Goal: Task Accomplishment & Management: Manage account settings

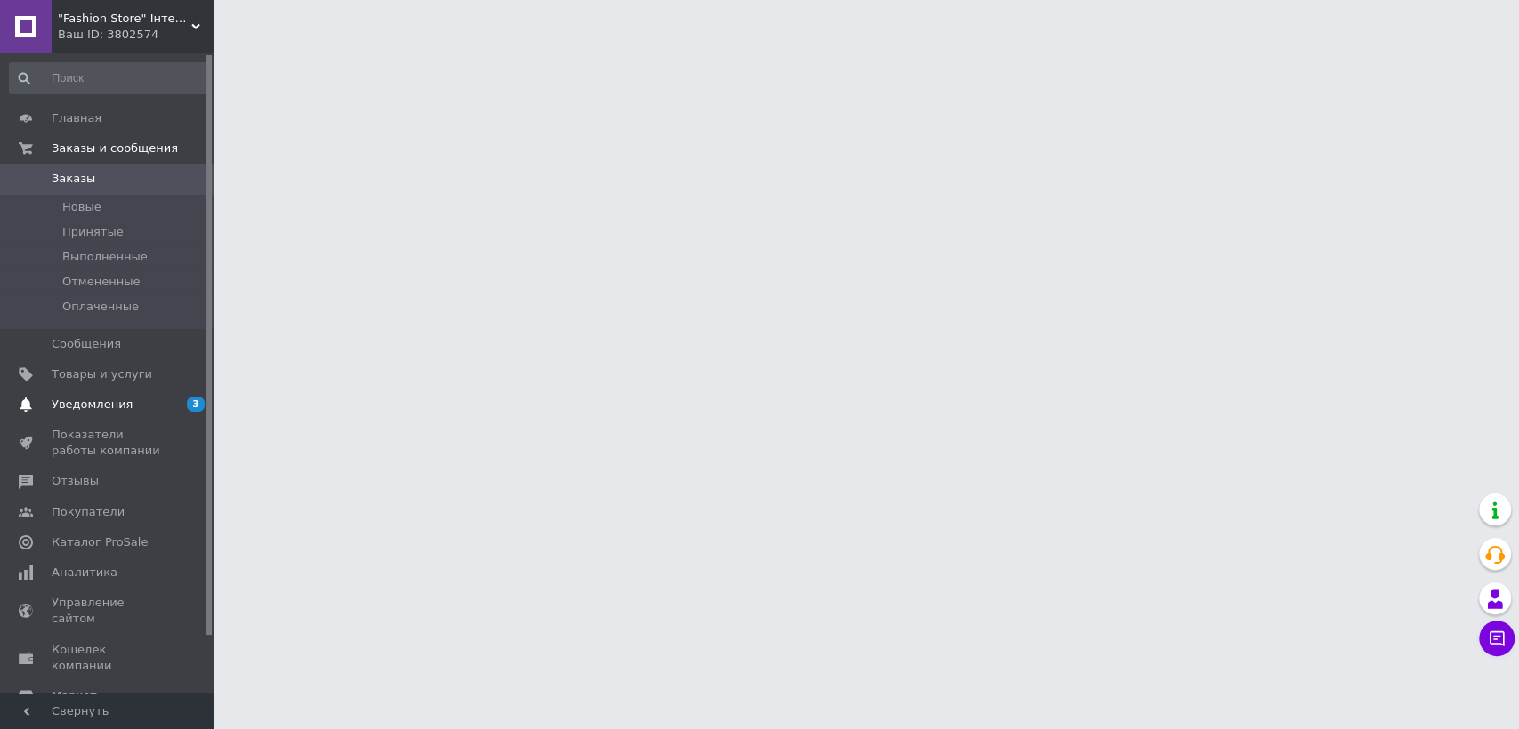
click at [161, 398] on span "Уведомления" at bounding box center [108, 405] width 113 height 16
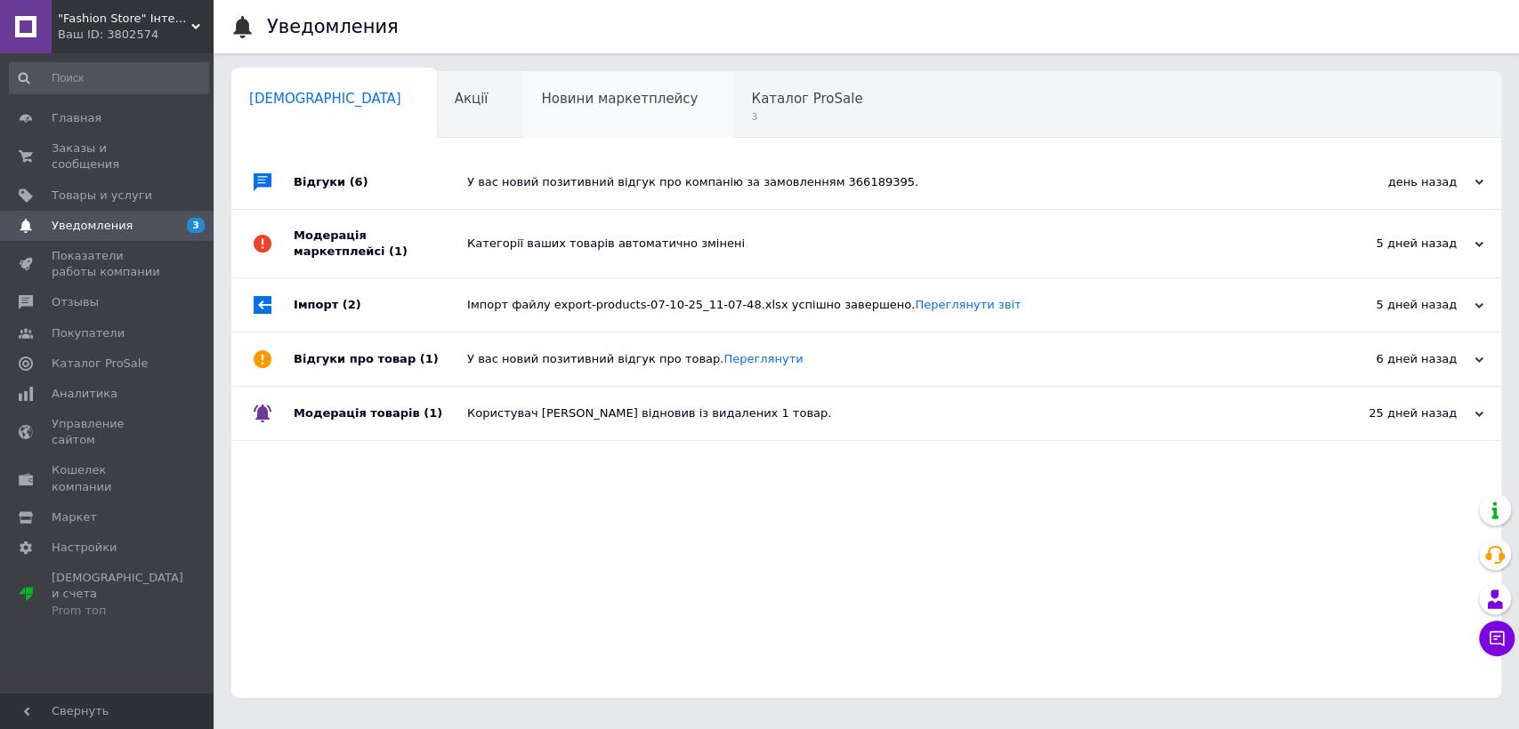
click at [614, 108] on div "Новини маркетплейсу 0" at bounding box center [628, 106] width 210 height 68
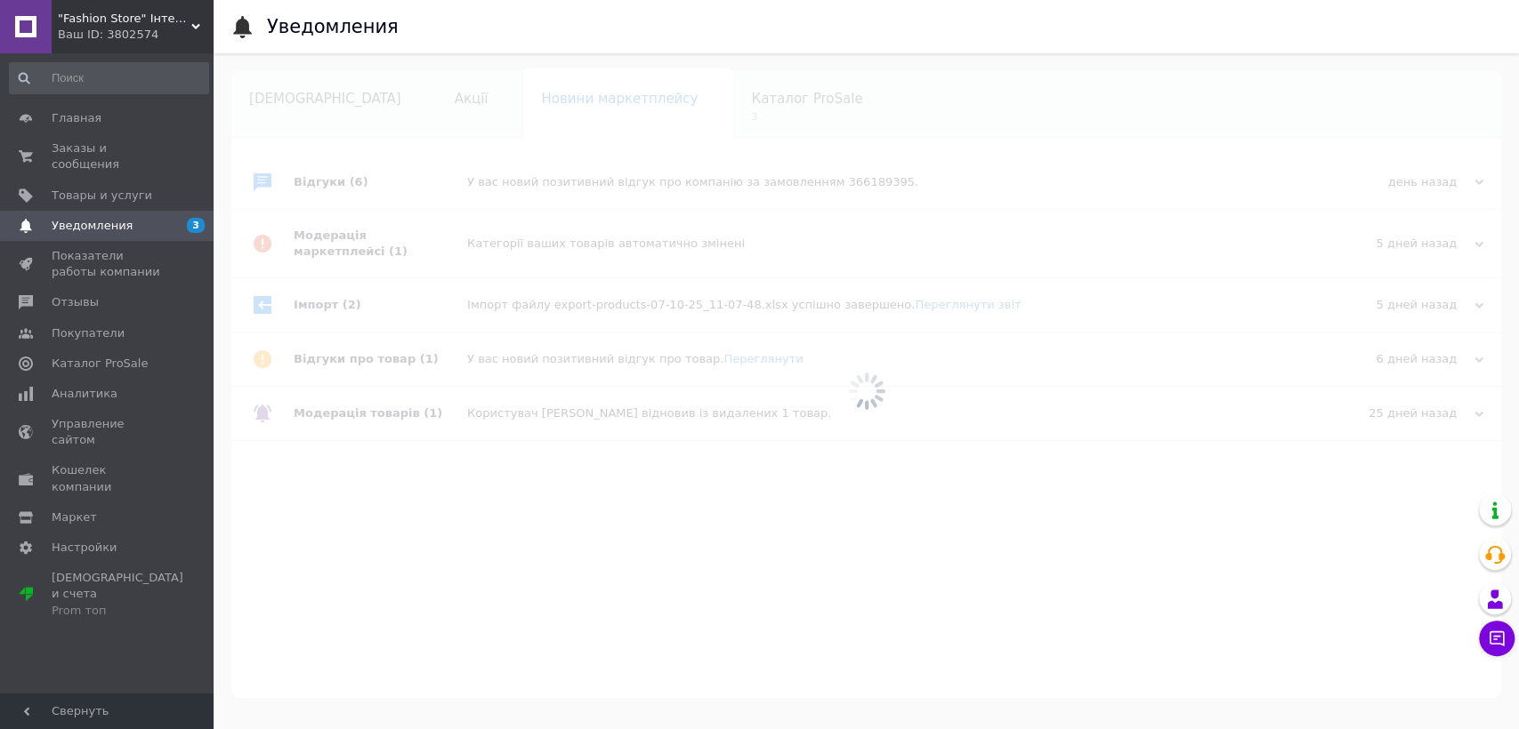
click at [663, 111] on div at bounding box center [865, 391] width 1305 height 676
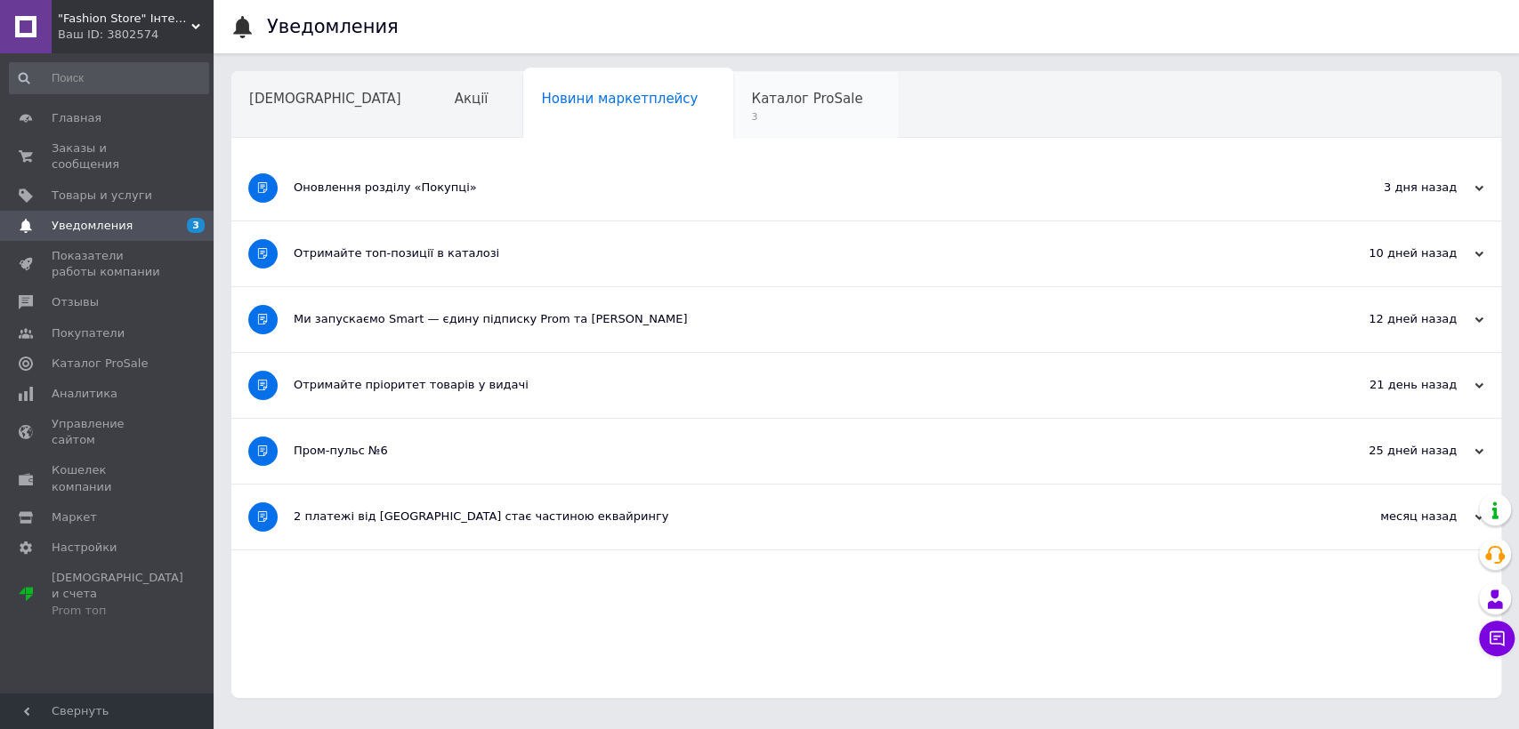
click at [751, 114] on span "3" at bounding box center [806, 116] width 111 height 13
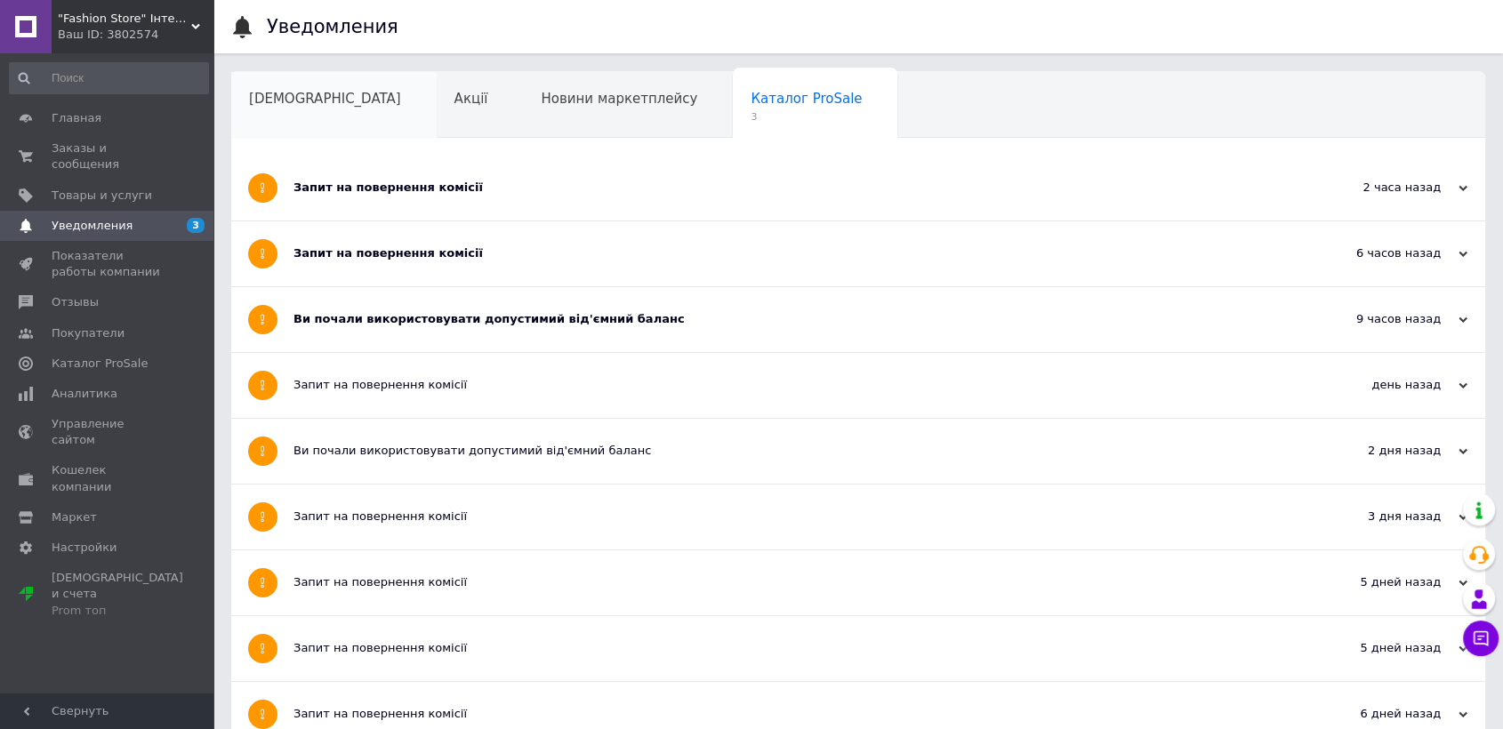
click at [280, 95] on span "[DEMOGRAPHIC_DATA]" at bounding box center [325, 99] width 152 height 16
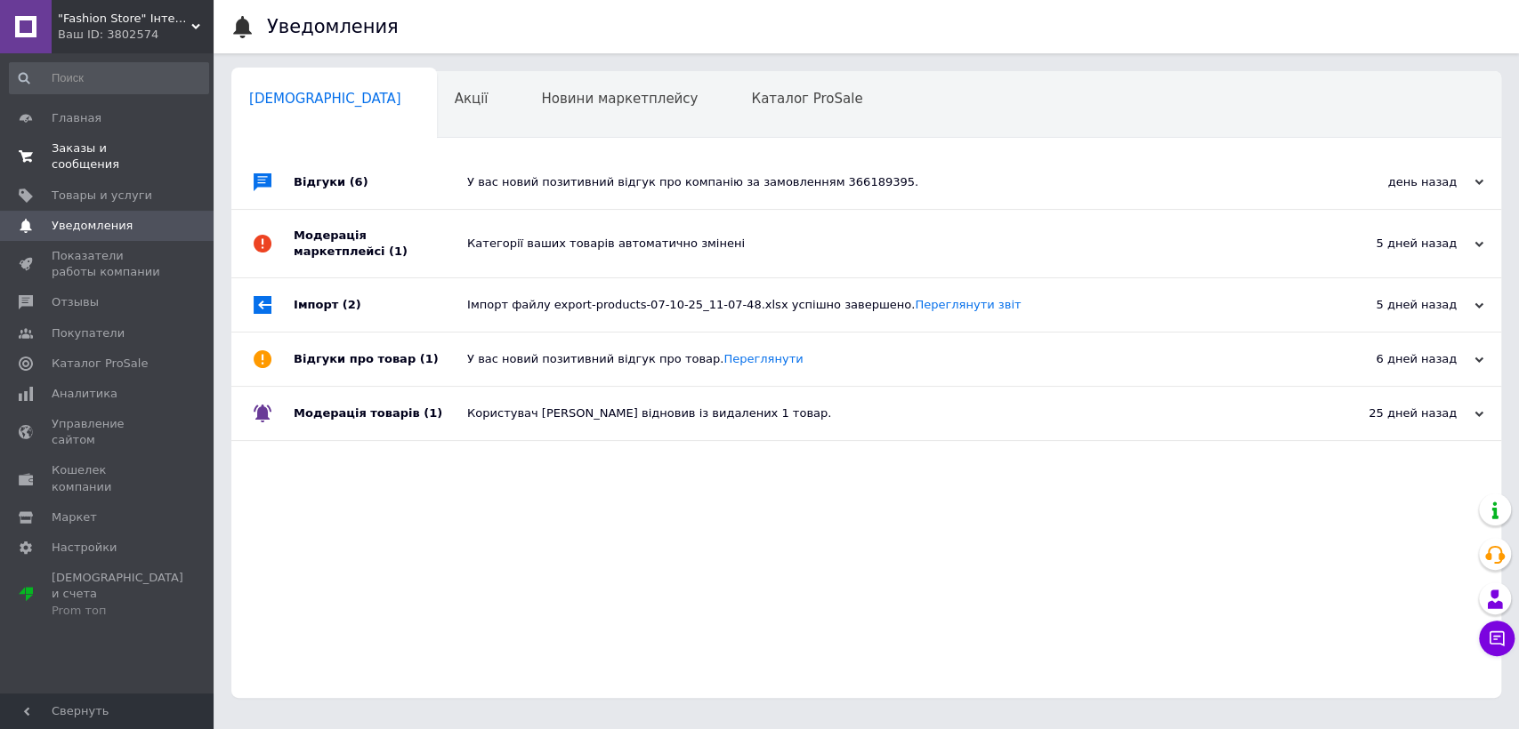
click at [126, 133] on link "Заказы и сообщения 0 0" at bounding box center [109, 156] width 218 height 46
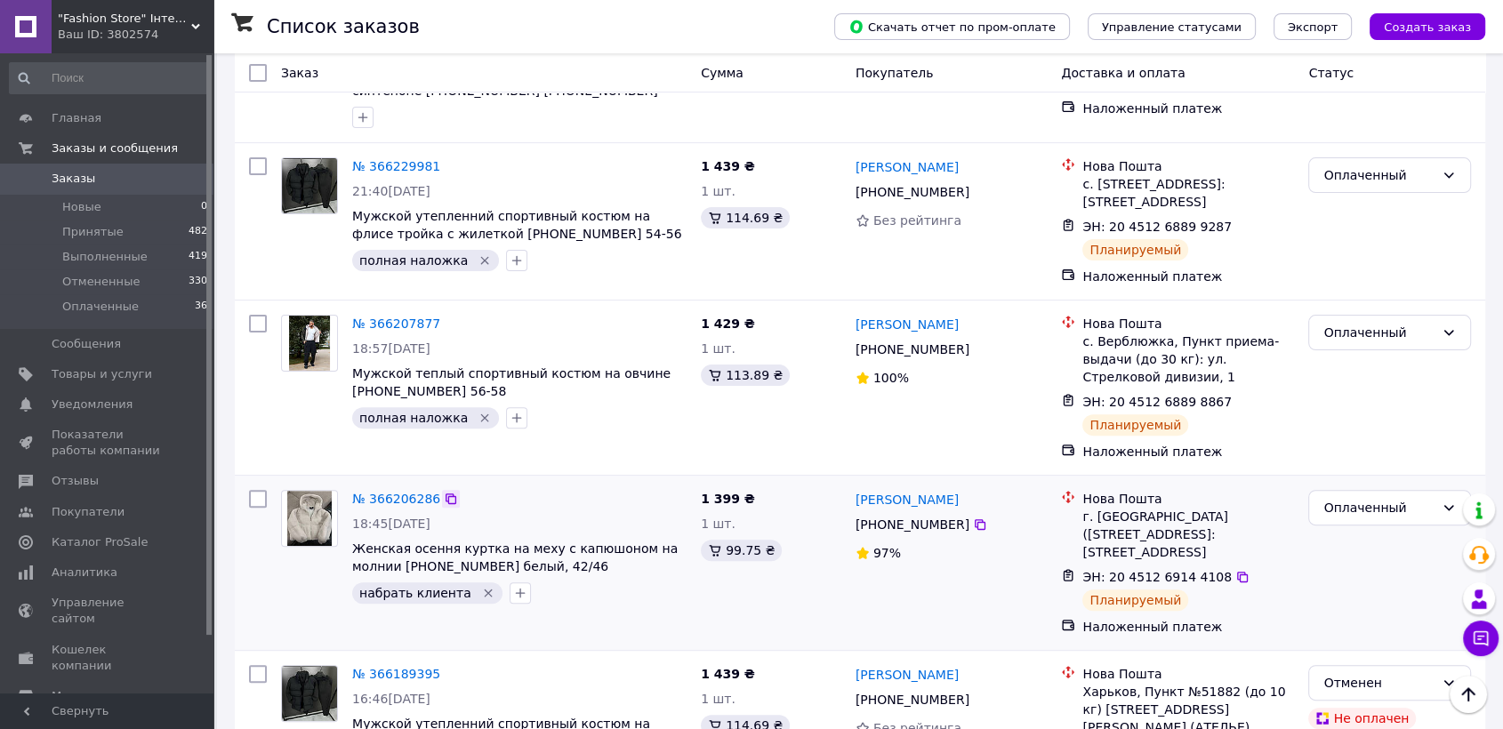
scroll to position [592, 0]
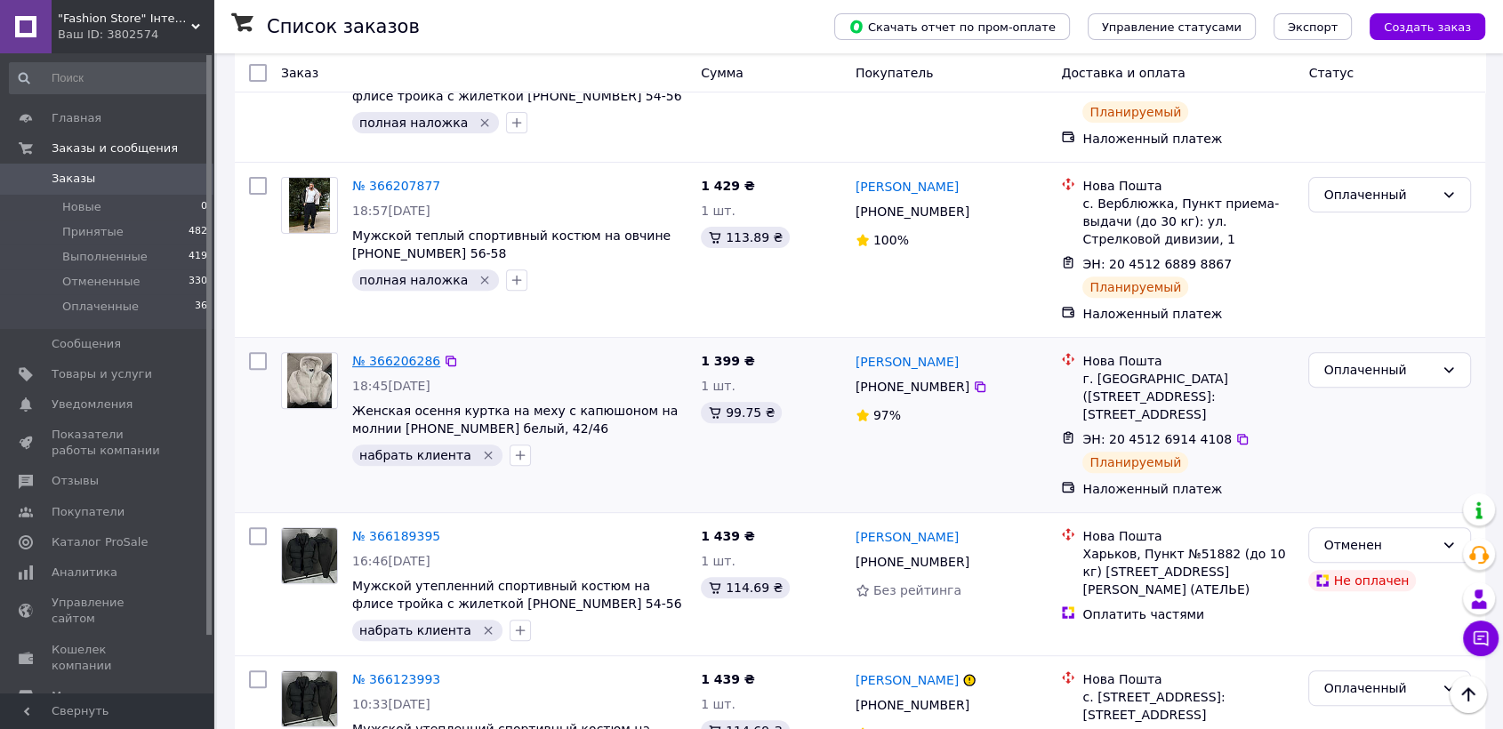
click at [406, 368] on link "№ 366206286" at bounding box center [396, 361] width 88 height 14
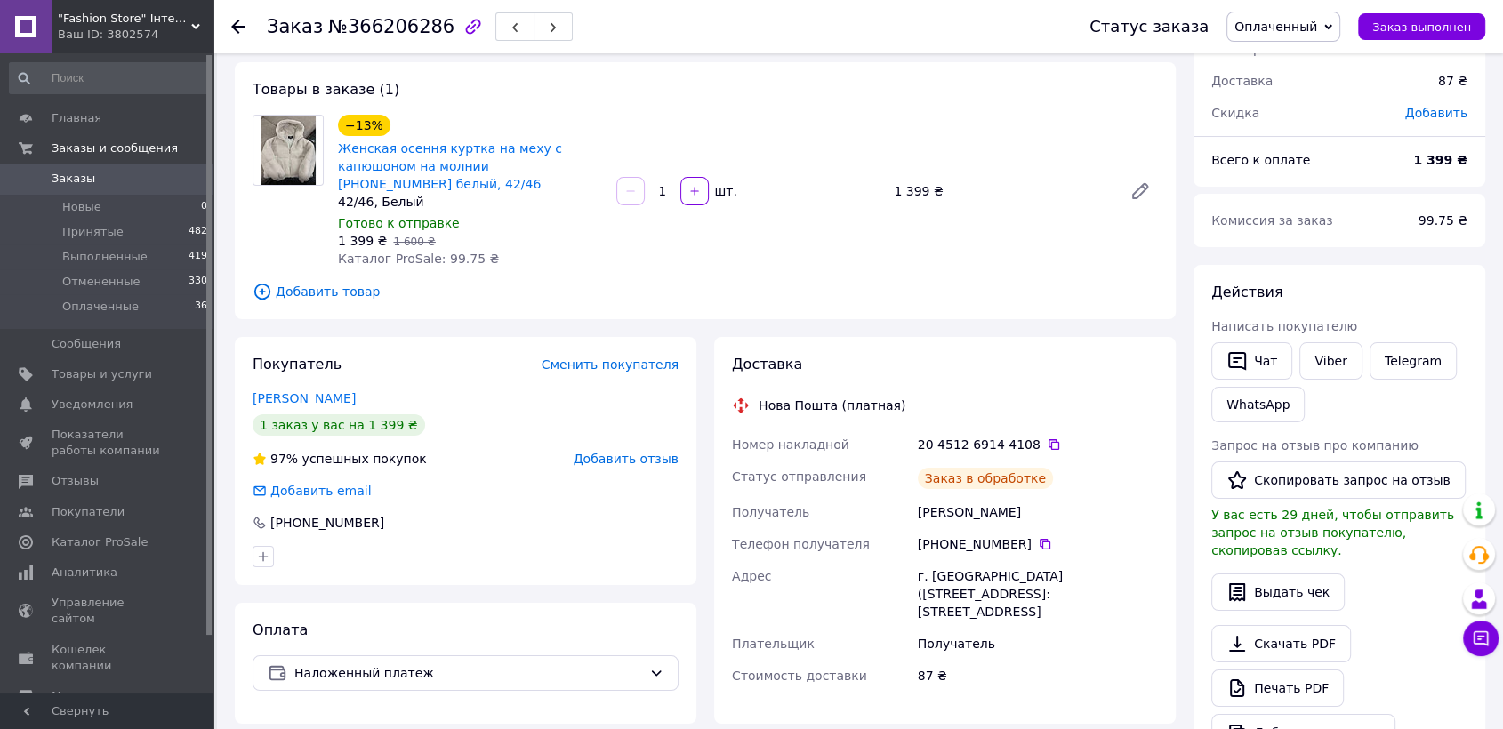
scroll to position [85, 0]
drag, startPoint x: 1005, startPoint y: 490, endPoint x: 882, endPoint y: 494, distance: 122.8
click at [882, 494] on div "Номер накладной 20 4512 6914 4108   Статус отправления Планируемый Получатель д…" at bounding box center [945, 559] width 433 height 263
copy div "Получатель добрынина Ирина"
drag, startPoint x: 900, startPoint y: 553, endPoint x: 1003, endPoint y: 557, distance: 103.3
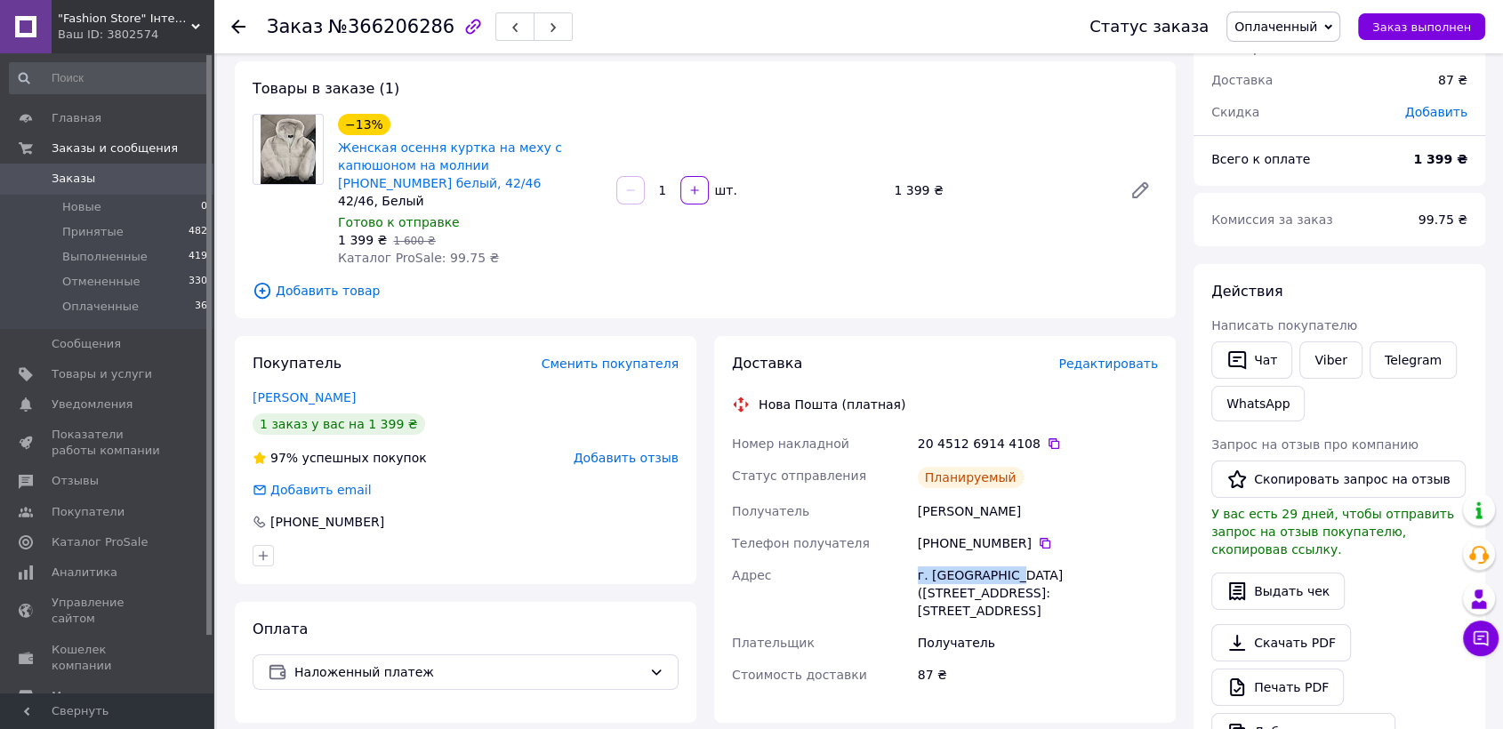
click at [1003, 557] on div "Номер накладной 20 4512 6914 4108   Статус отправления Планируемый Получатель д…" at bounding box center [945, 559] width 433 height 263
copy div "Адрес г. Николаевка ("
drag, startPoint x: 1023, startPoint y: 526, endPoint x: 926, endPoint y: 526, distance: 97.0
click at [926, 535] on div "+380 50 907 46 42" at bounding box center [1038, 544] width 240 height 18
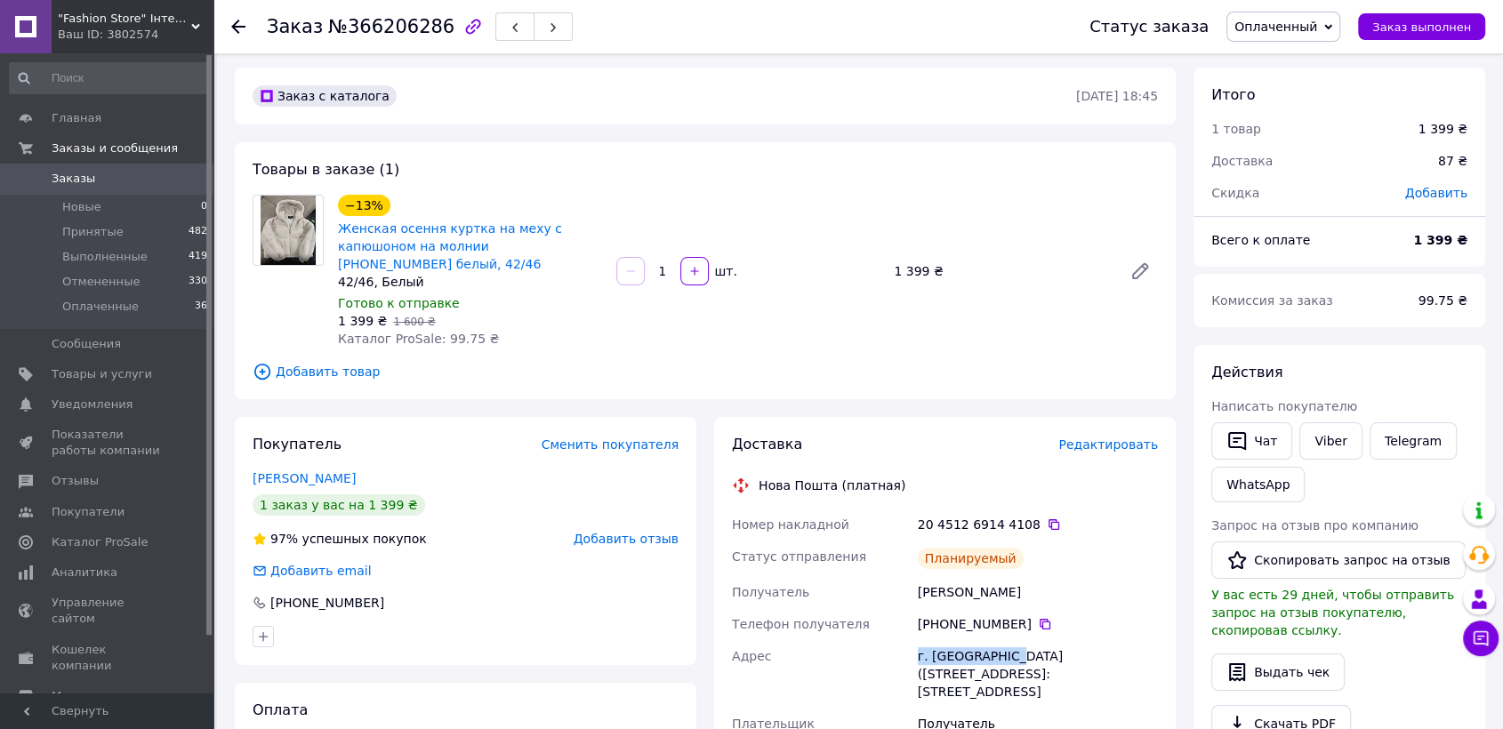
scroll to position [0, 0]
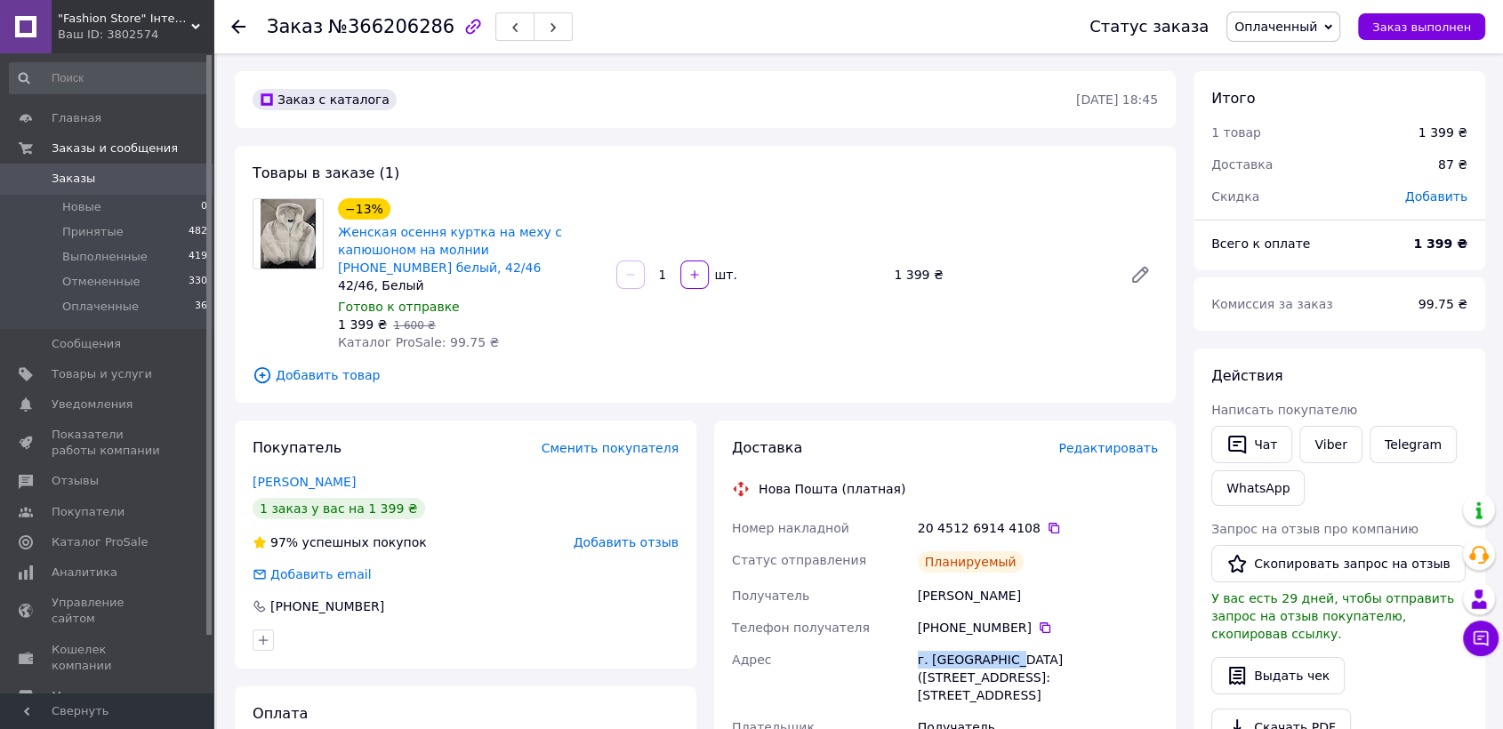
drag, startPoint x: 1041, startPoint y: 578, endPoint x: 896, endPoint y: 570, distance: 145.2
click at [896, 570] on div "Номер накладной 20 4512 6914 4108   Статус отправления Планируемый Получатель д…" at bounding box center [945, 643] width 433 height 263
click at [241, 20] on icon at bounding box center [238, 27] width 14 height 14
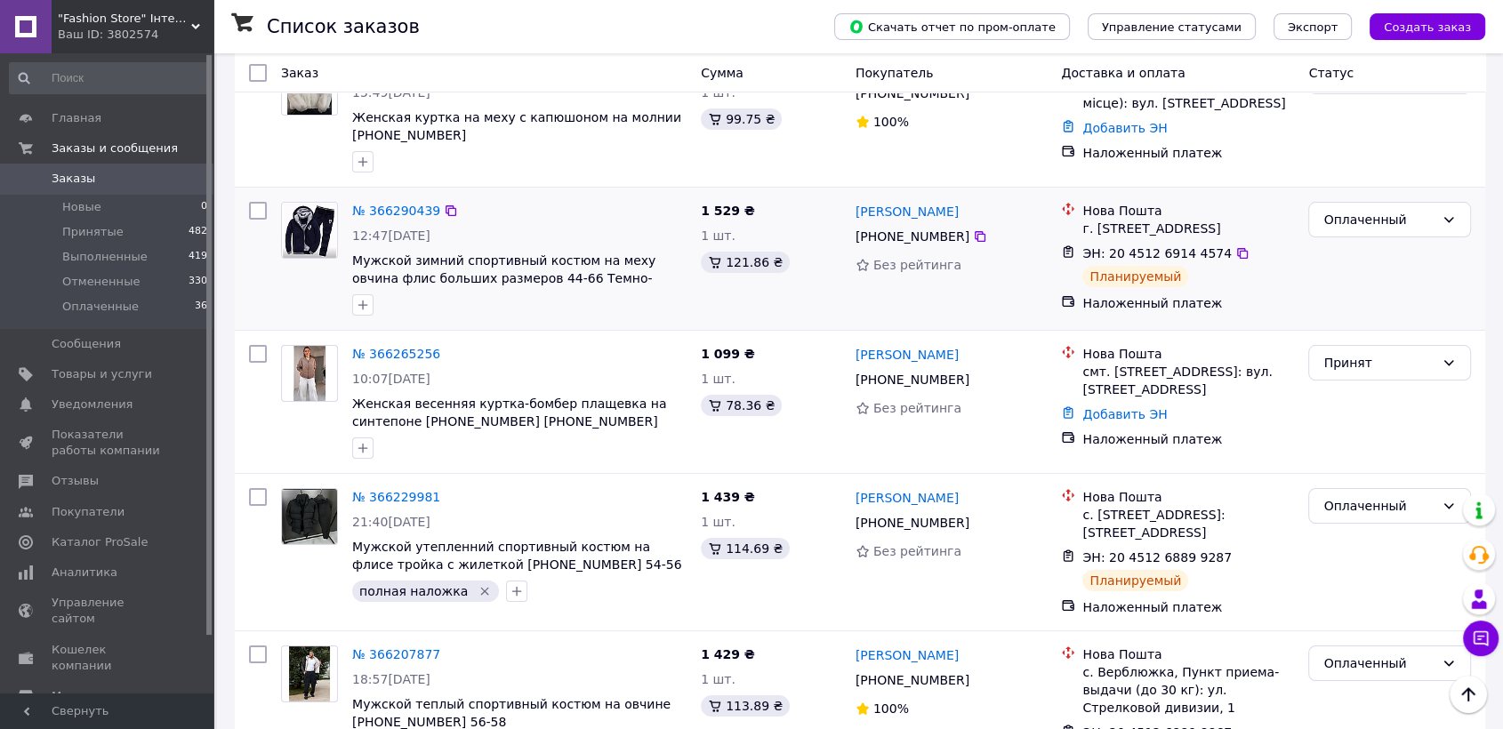
scroll to position [99, 0]
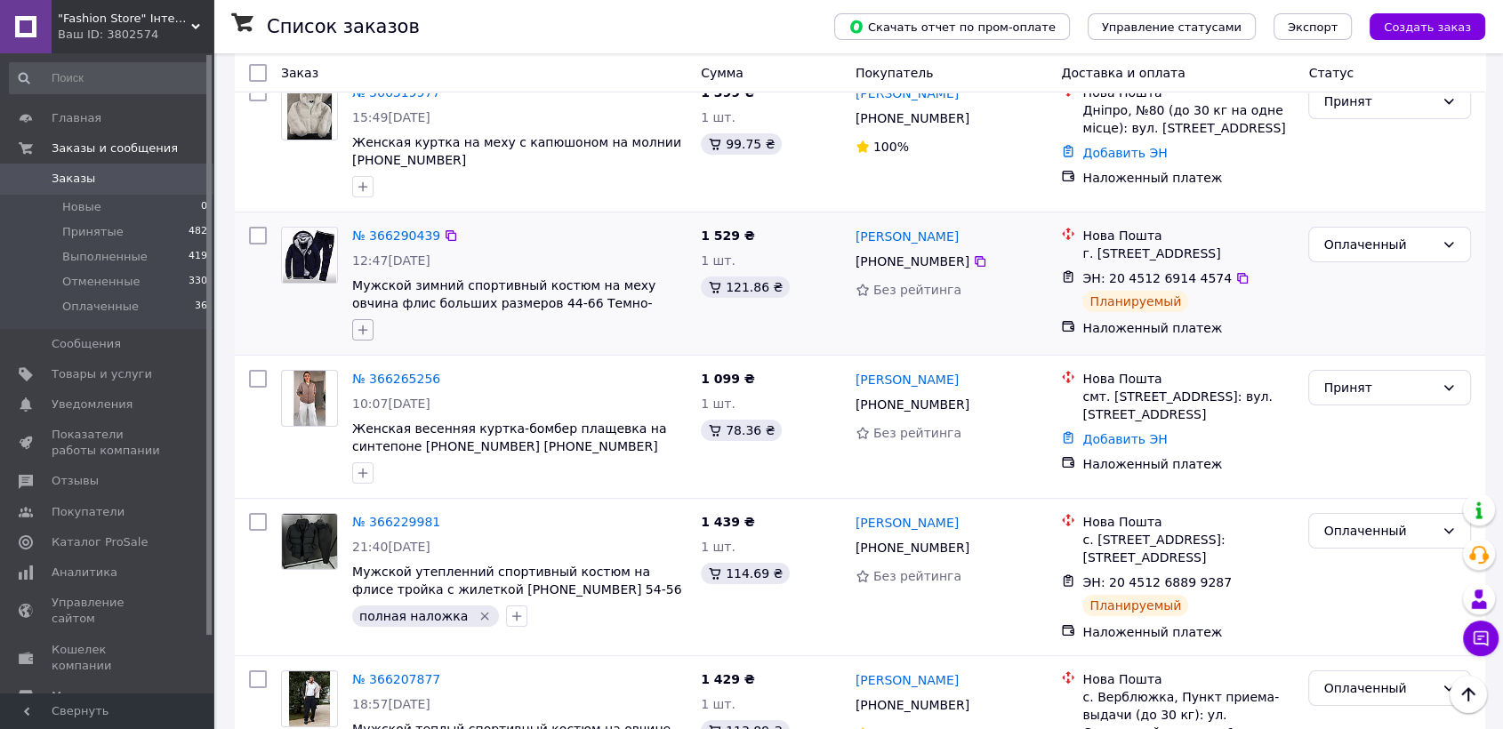
click at [363, 329] on icon "button" at bounding box center [363, 330] width 14 height 14
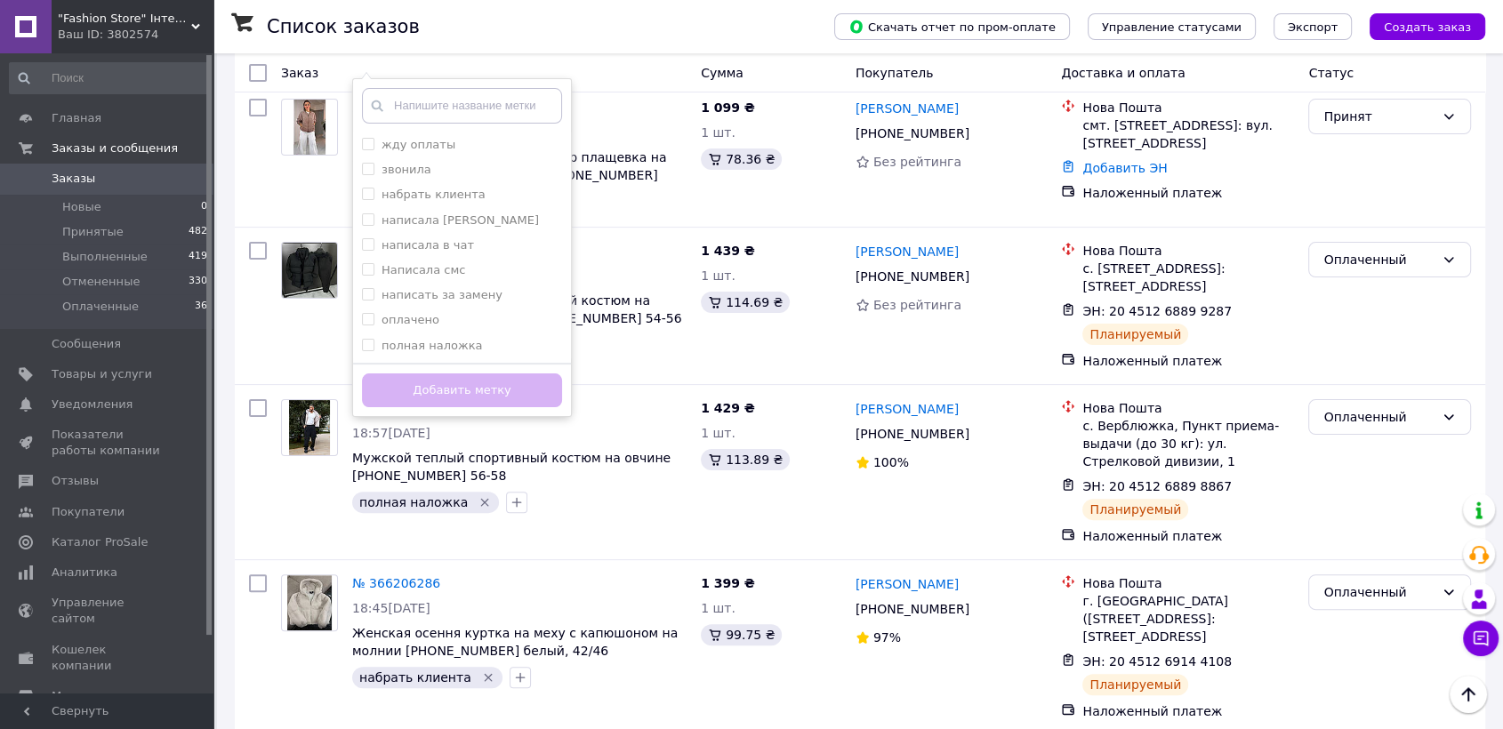
scroll to position [395, 0]
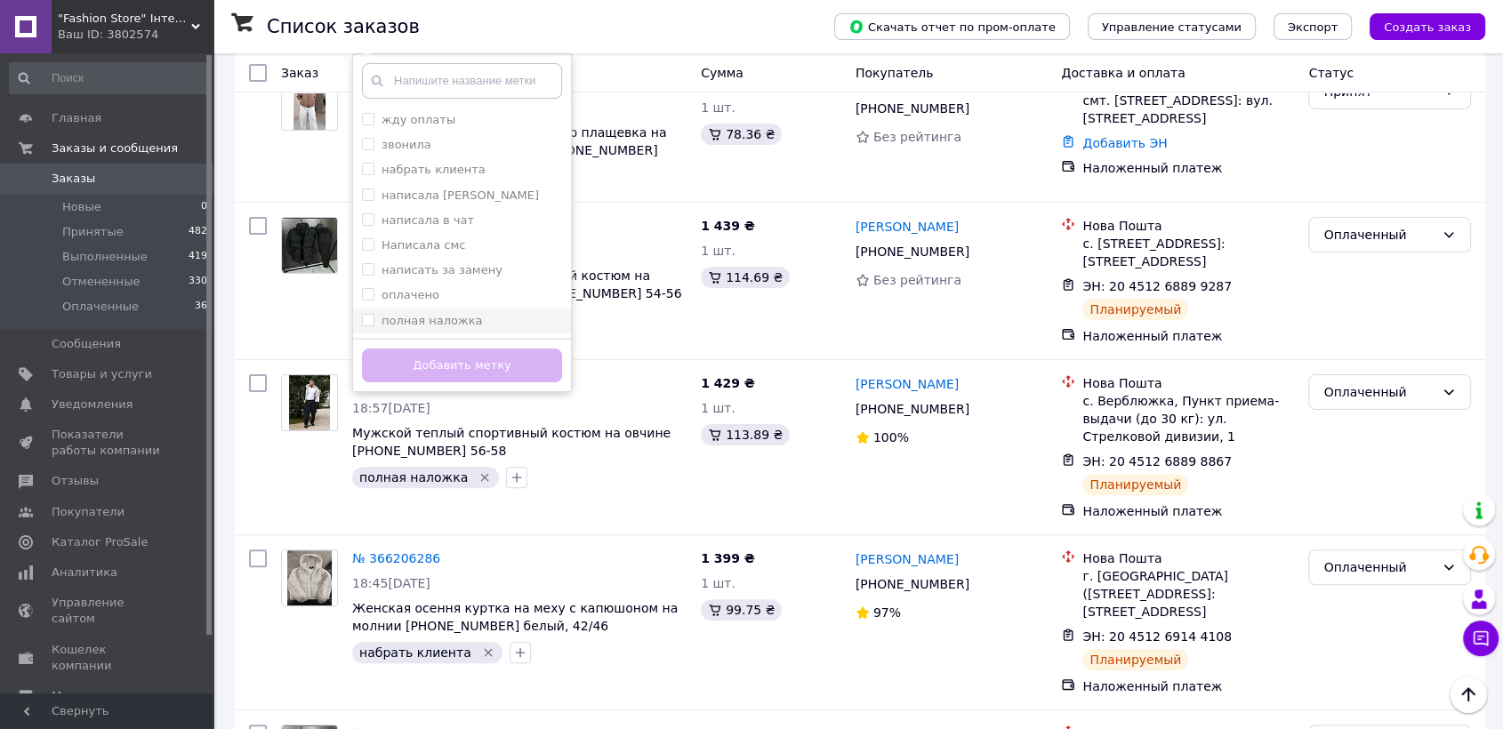
click at [439, 323] on label "полная наложка" at bounding box center [432, 320] width 101 height 13
checkbox input "true"
click at [468, 365] on button "Добавить метку" at bounding box center [462, 366] width 200 height 35
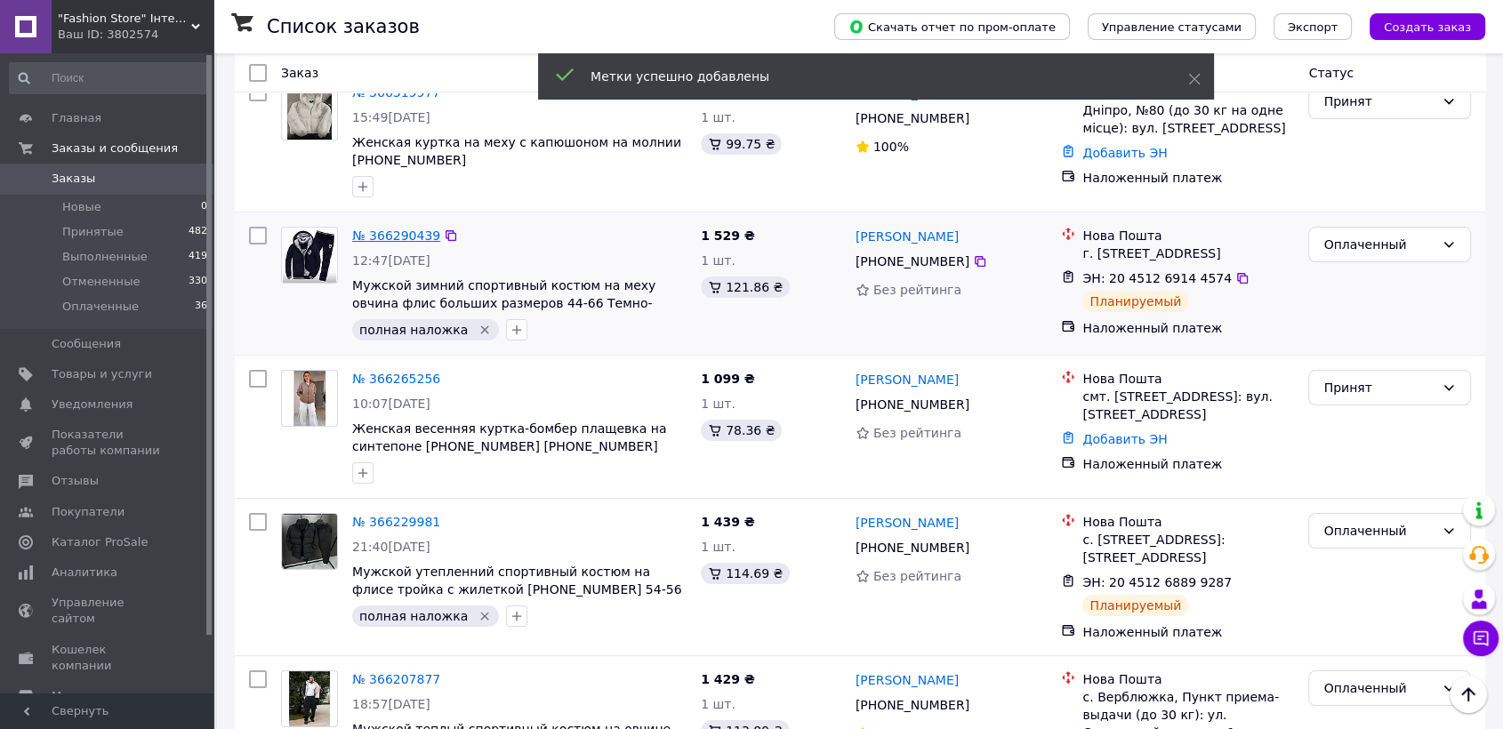
click at [413, 237] on link "№ 366290439" at bounding box center [396, 236] width 88 height 14
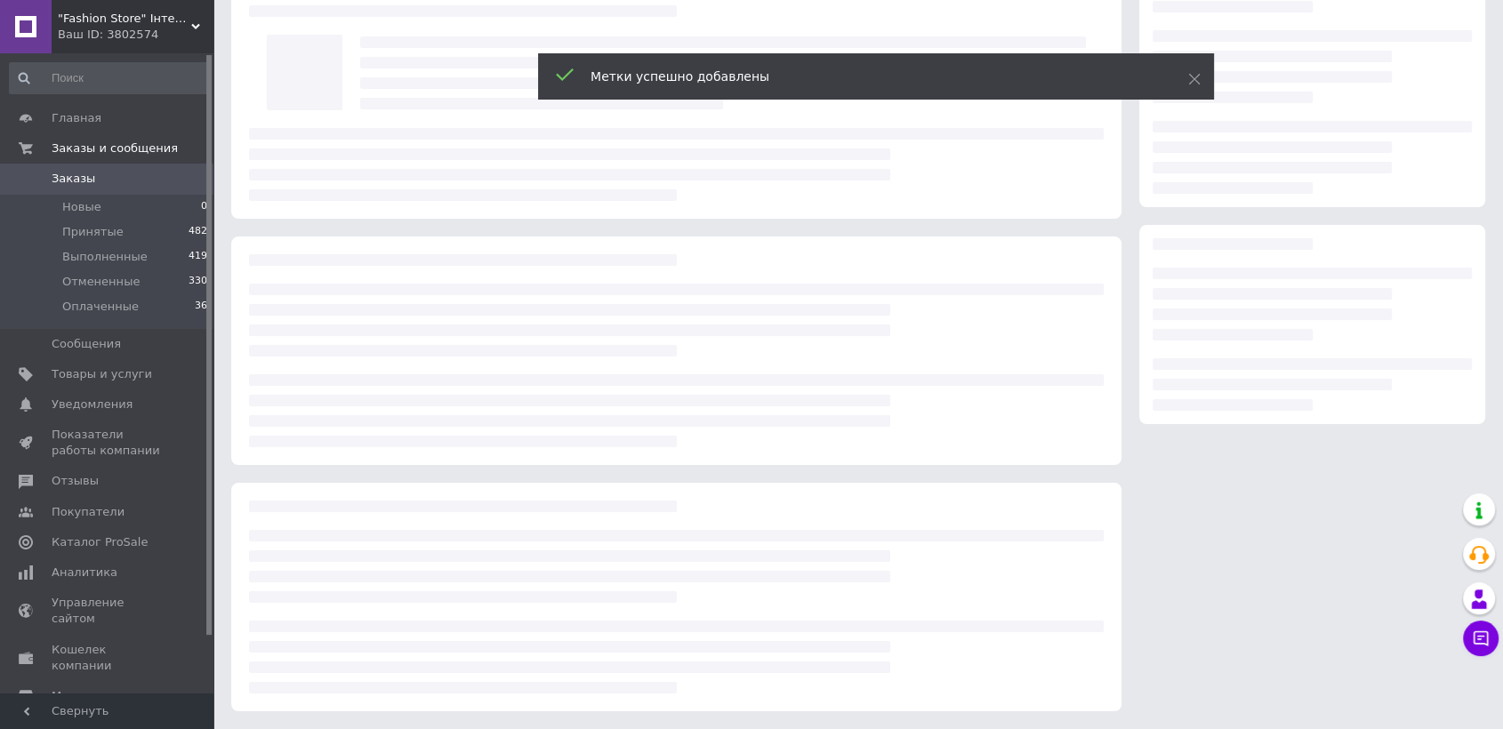
scroll to position [99, 0]
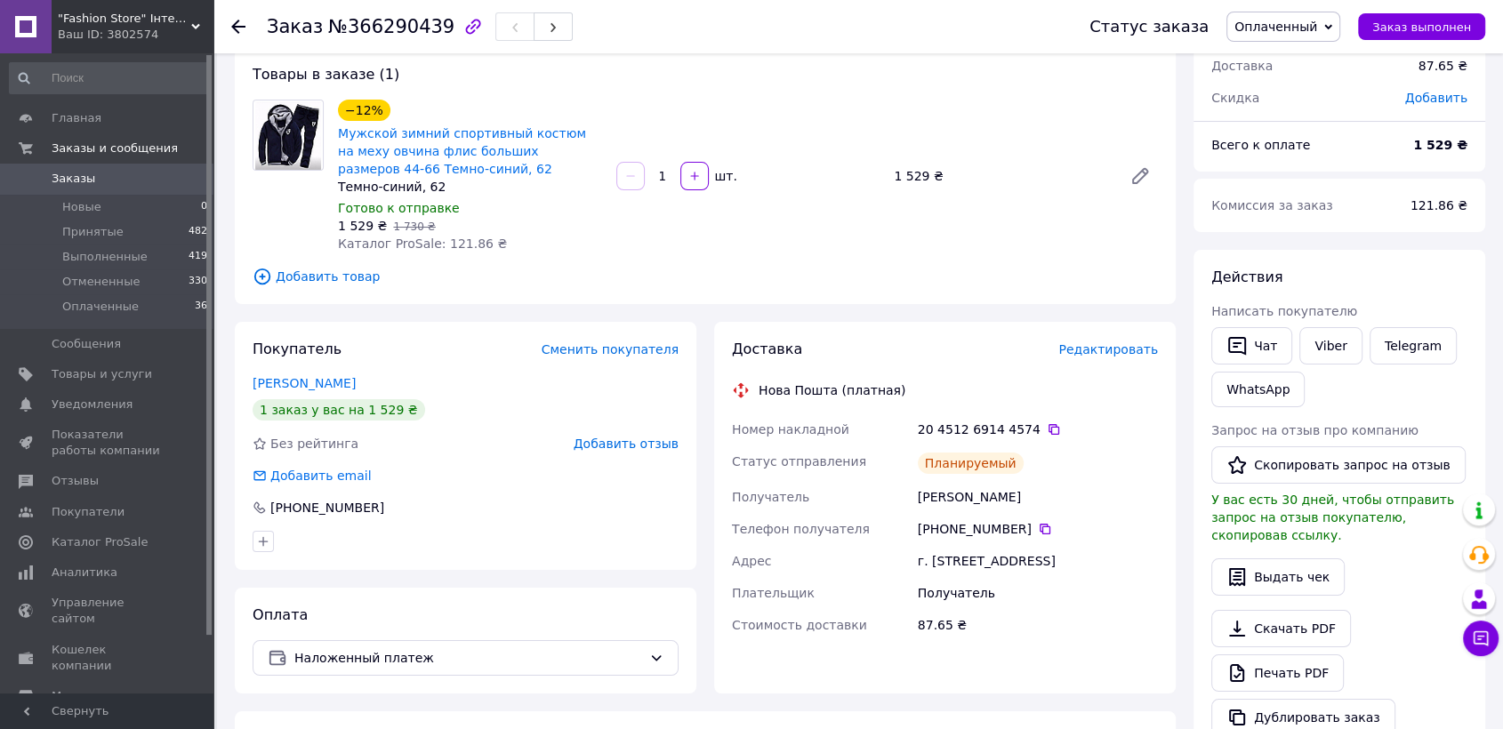
copy div "80 99 060 06 66"
drag, startPoint x: 1019, startPoint y: 536, endPoint x: 927, endPoint y: 528, distance: 92.8
click at [927, 528] on div "+380 99 060 06 66" at bounding box center [1038, 529] width 240 height 18
copy div "Статус отправления Планируемый Получатель ЖИТНИЙ Валерій"
drag, startPoint x: 1019, startPoint y: 499, endPoint x: 890, endPoint y: 479, distance: 131.5
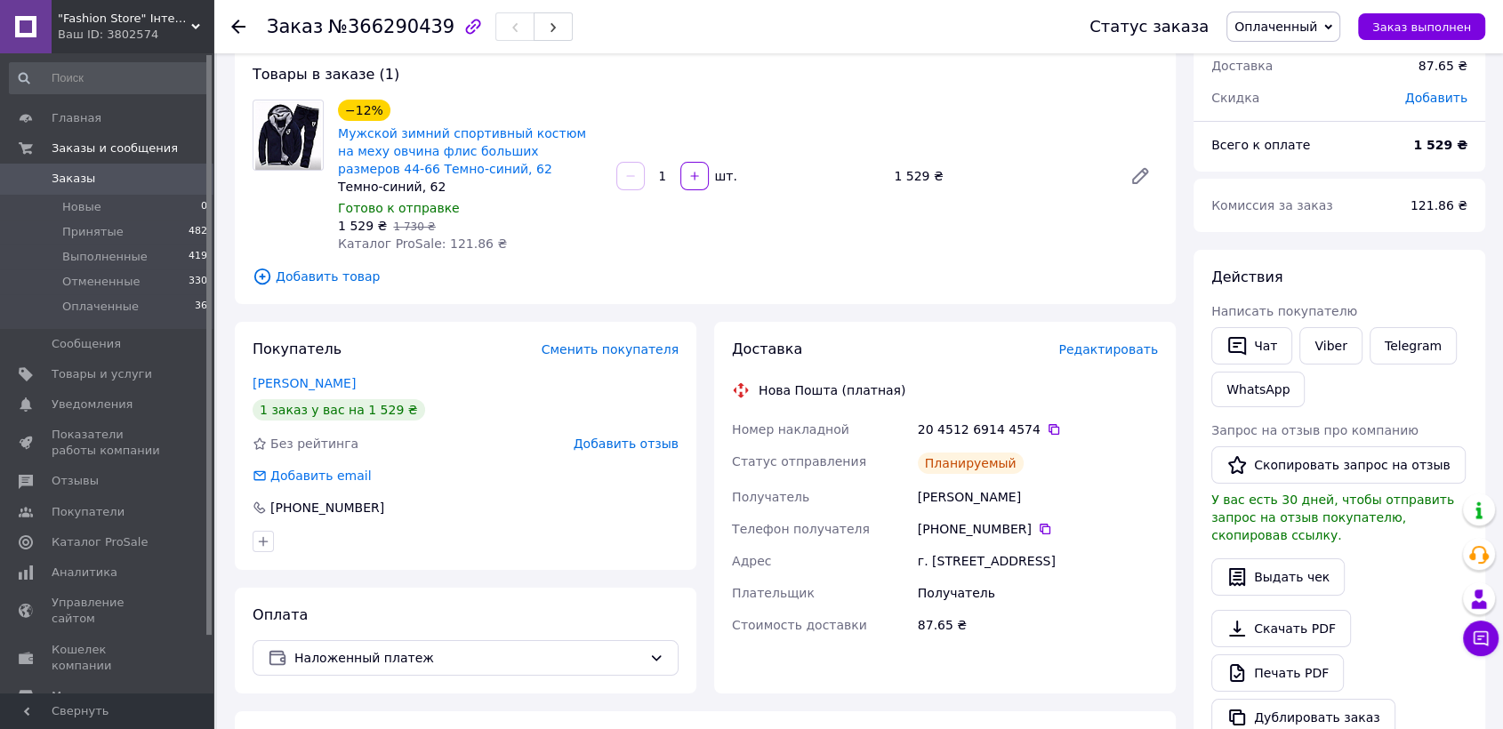
click at [890, 479] on div "Номер накладной 20 4512 6914 4574   Статус отправления Планируемый Получатель Ж…" at bounding box center [945, 528] width 433 height 228
click at [1022, 463] on div "Планируемый" at bounding box center [1037, 464] width 247 height 36
click at [1023, 490] on div "ЖИТНИЙ Валерій" at bounding box center [1037, 497] width 247 height 32
drag, startPoint x: 1025, startPoint y: 495, endPoint x: 912, endPoint y: 486, distance: 113.3
click at [912, 486] on div "Номер накладной 20 4512 6914 4574   Статус отправления Планируемый Получатель Ж…" at bounding box center [945, 528] width 433 height 228
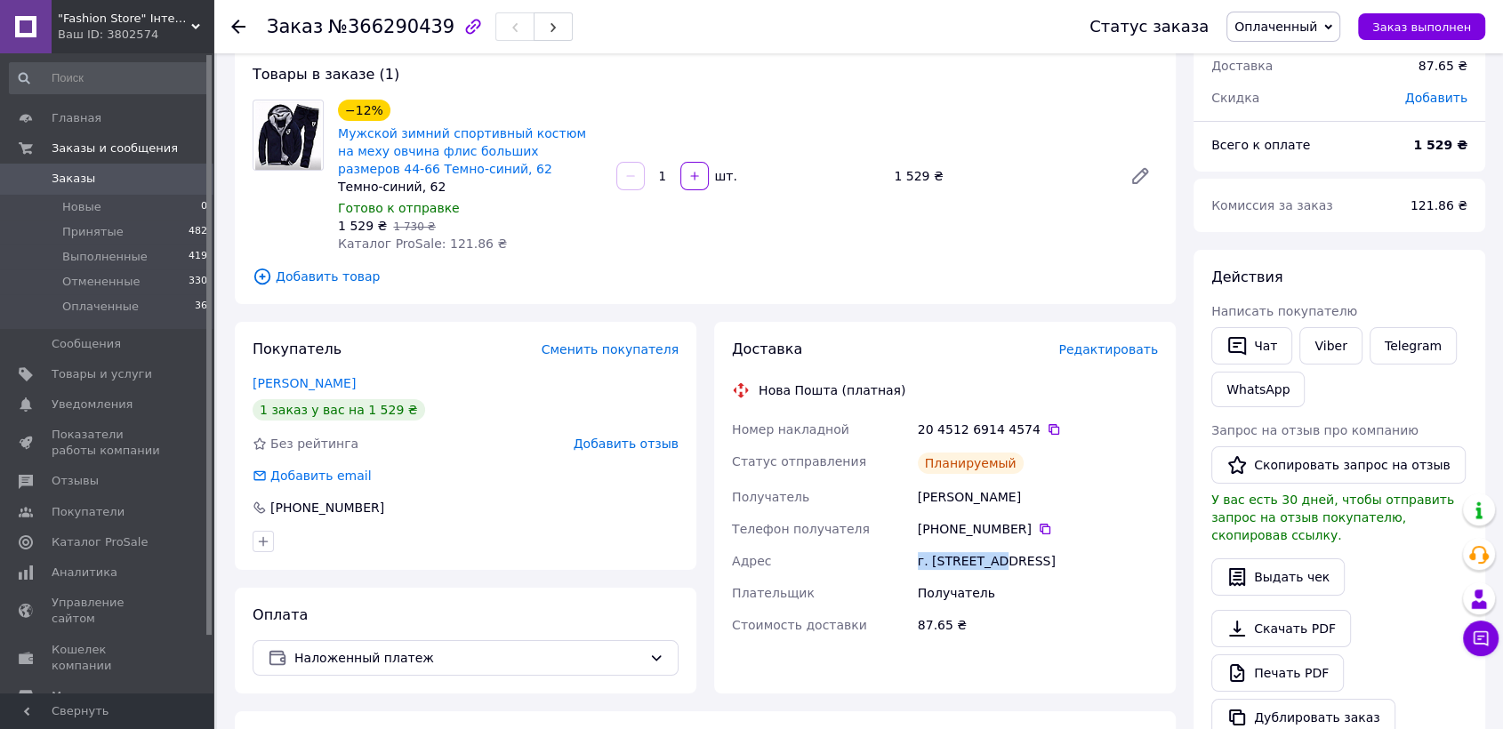
copy div "Адрес г. Златополь"
drag, startPoint x: 910, startPoint y: 552, endPoint x: 989, endPoint y: 557, distance: 79.3
click at [989, 557] on div "Номер накладной 20 4512 6914 4574   Статус отправления Планируемый Получатель Ж…" at bounding box center [945, 528] width 433 height 228
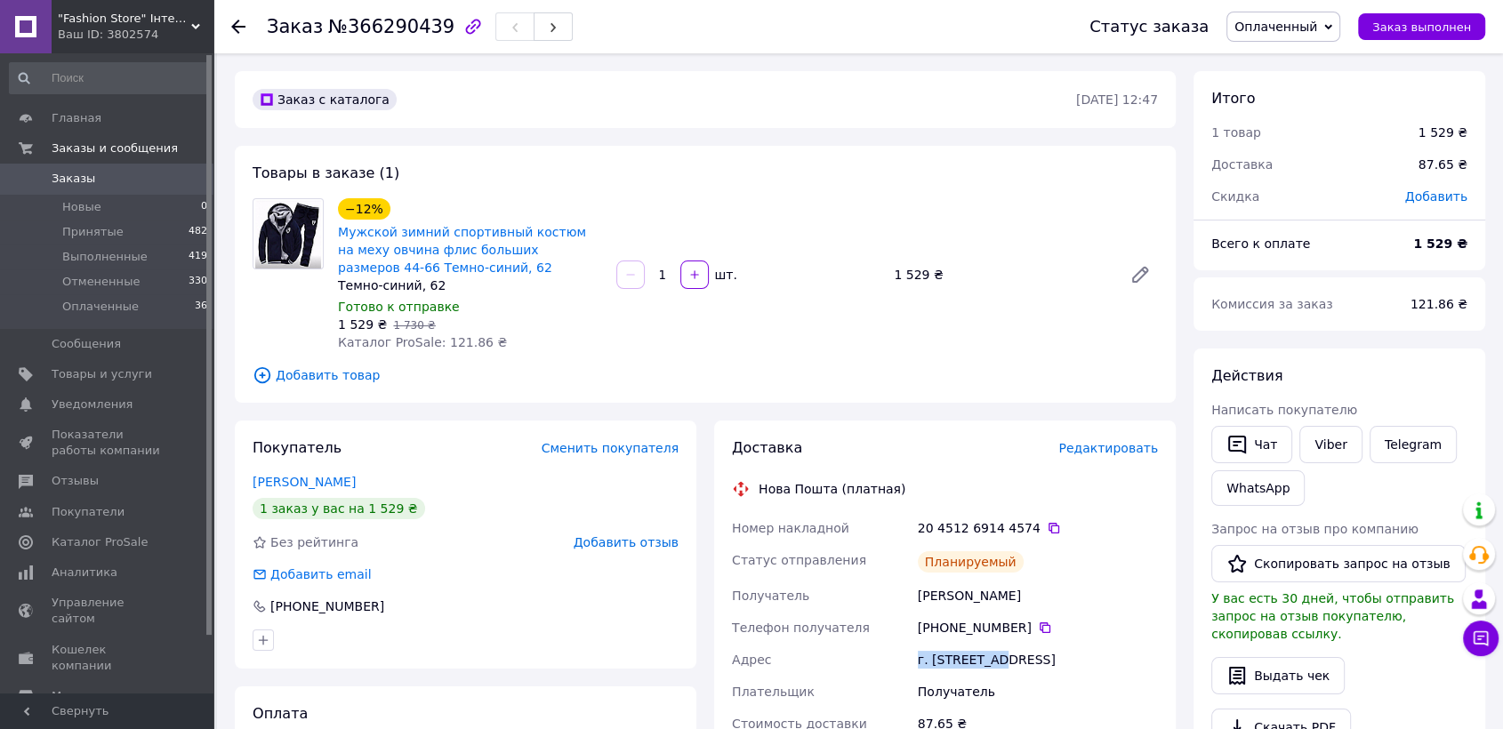
scroll to position [0, 0]
click at [223, 20] on div "Заказ №366290439 Статус заказа Оплаченный Принят Выполнен Отменен Заказ выполнен" at bounding box center [858, 26] width 1290 height 53
click at [234, 23] on use at bounding box center [238, 27] width 14 height 14
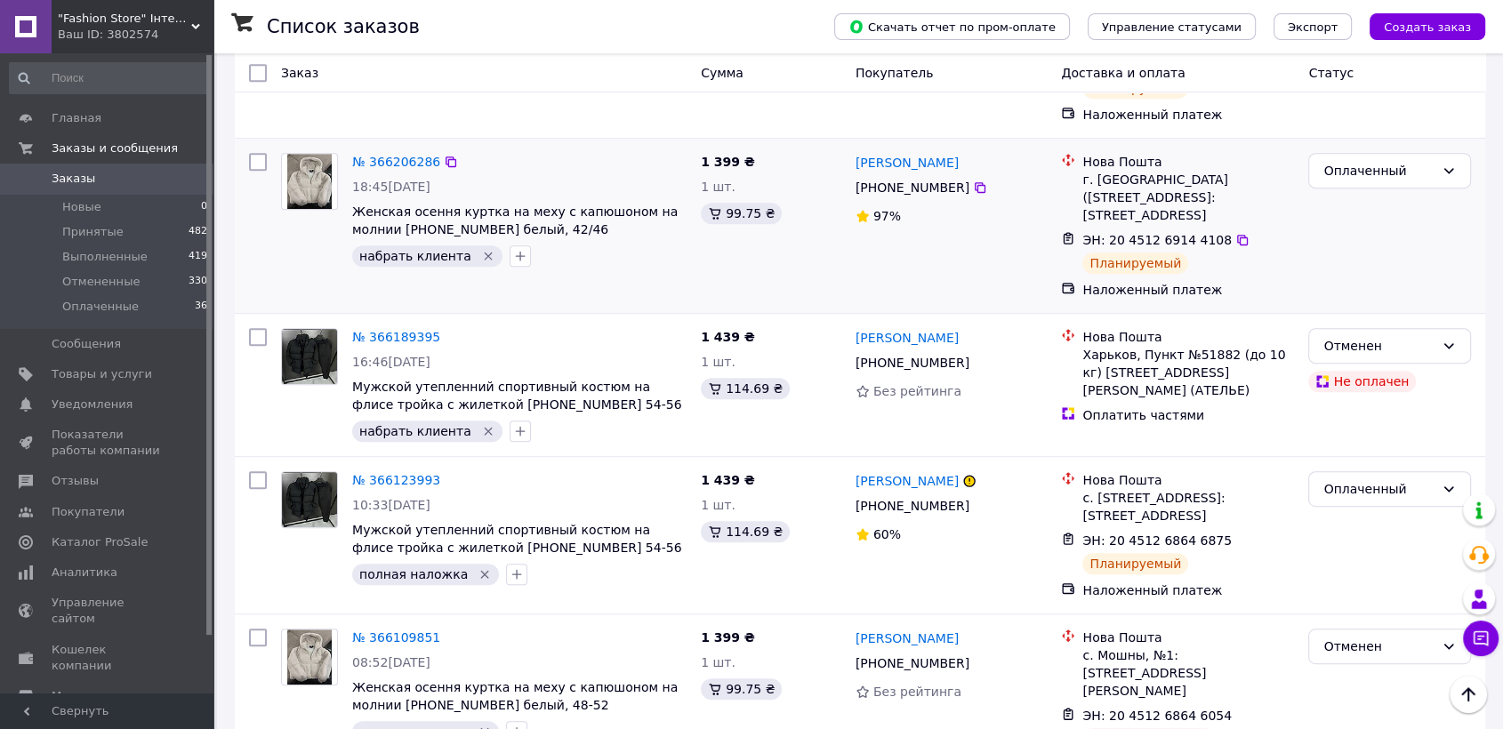
scroll to position [790, 0]
click at [484, 262] on icon "Удалить метку" at bounding box center [488, 258] width 8 height 8
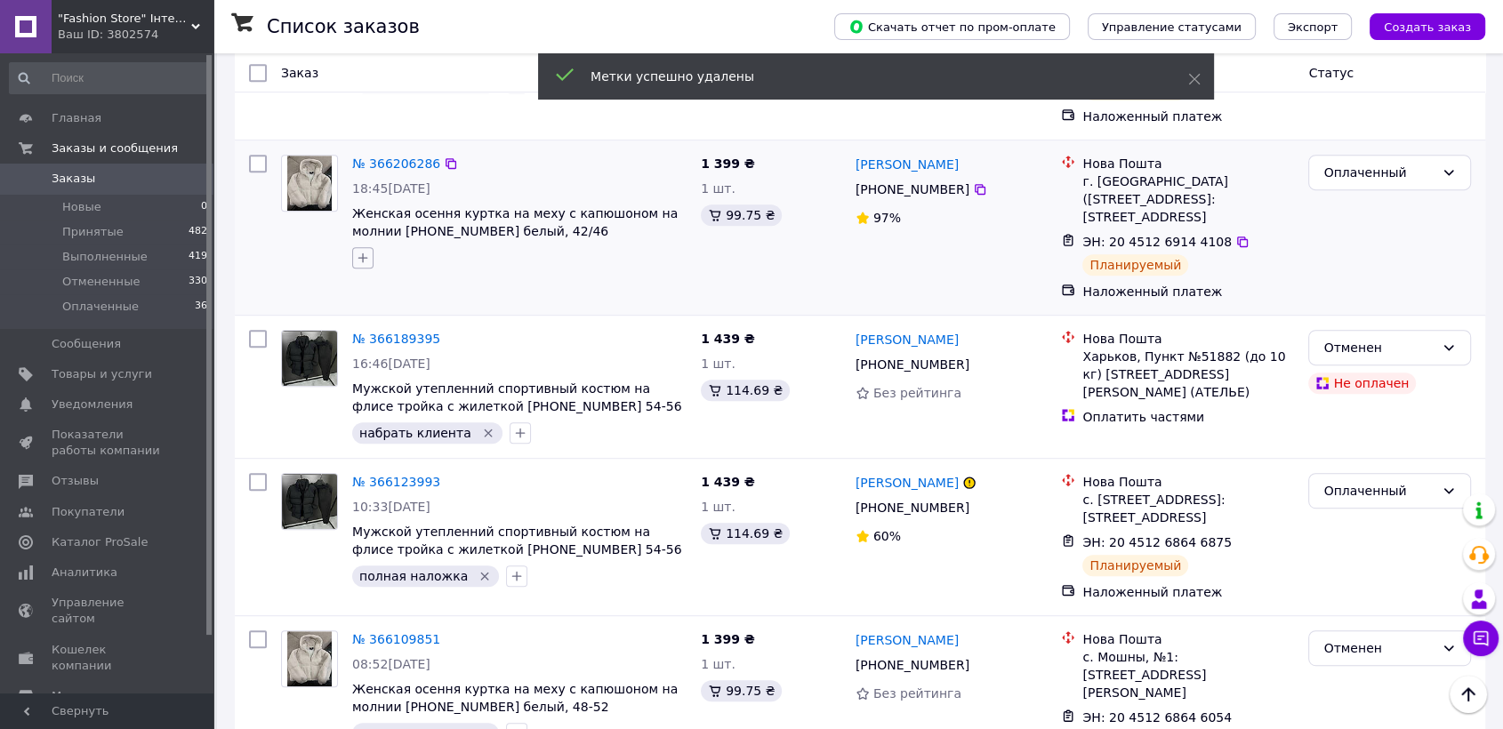
click at [365, 265] on icon "button" at bounding box center [363, 258] width 14 height 14
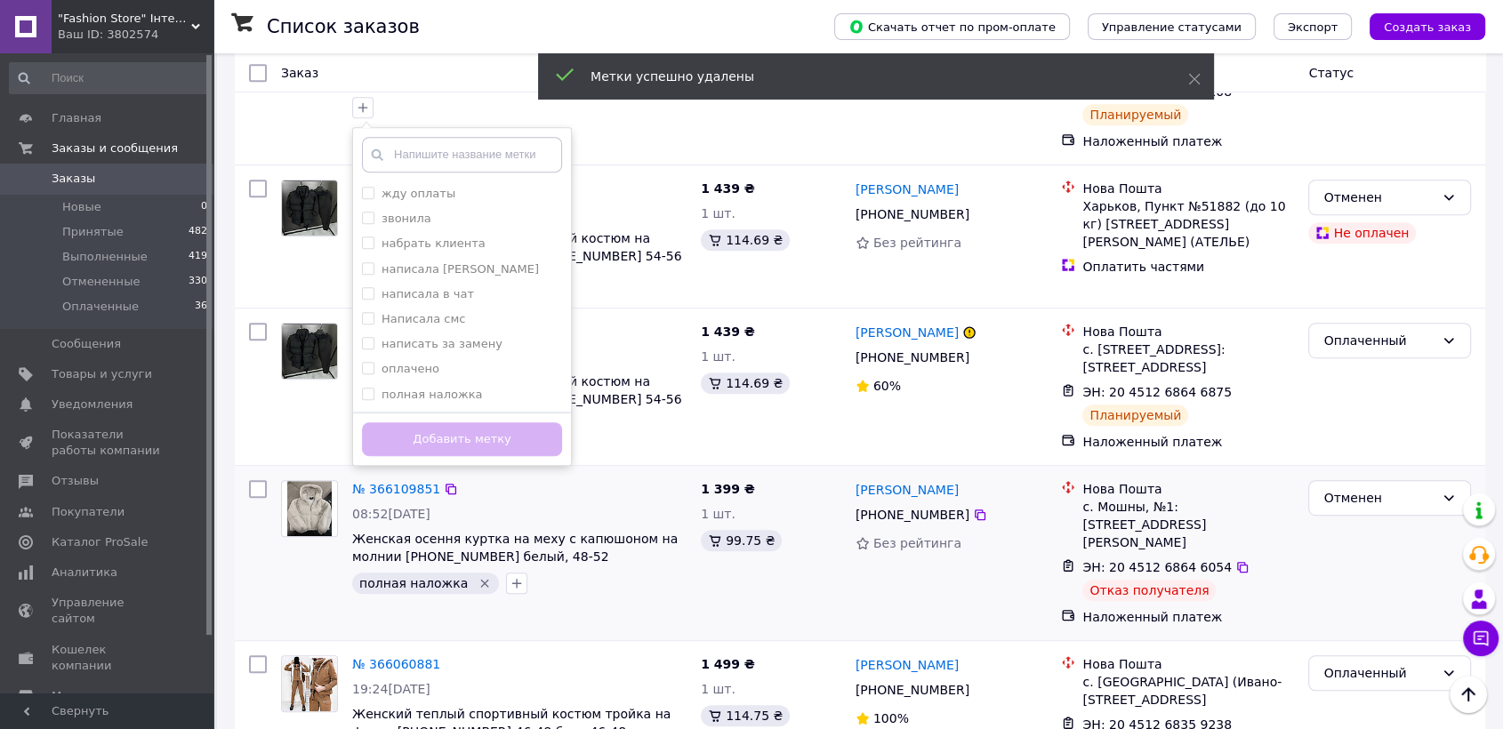
scroll to position [988, 0]
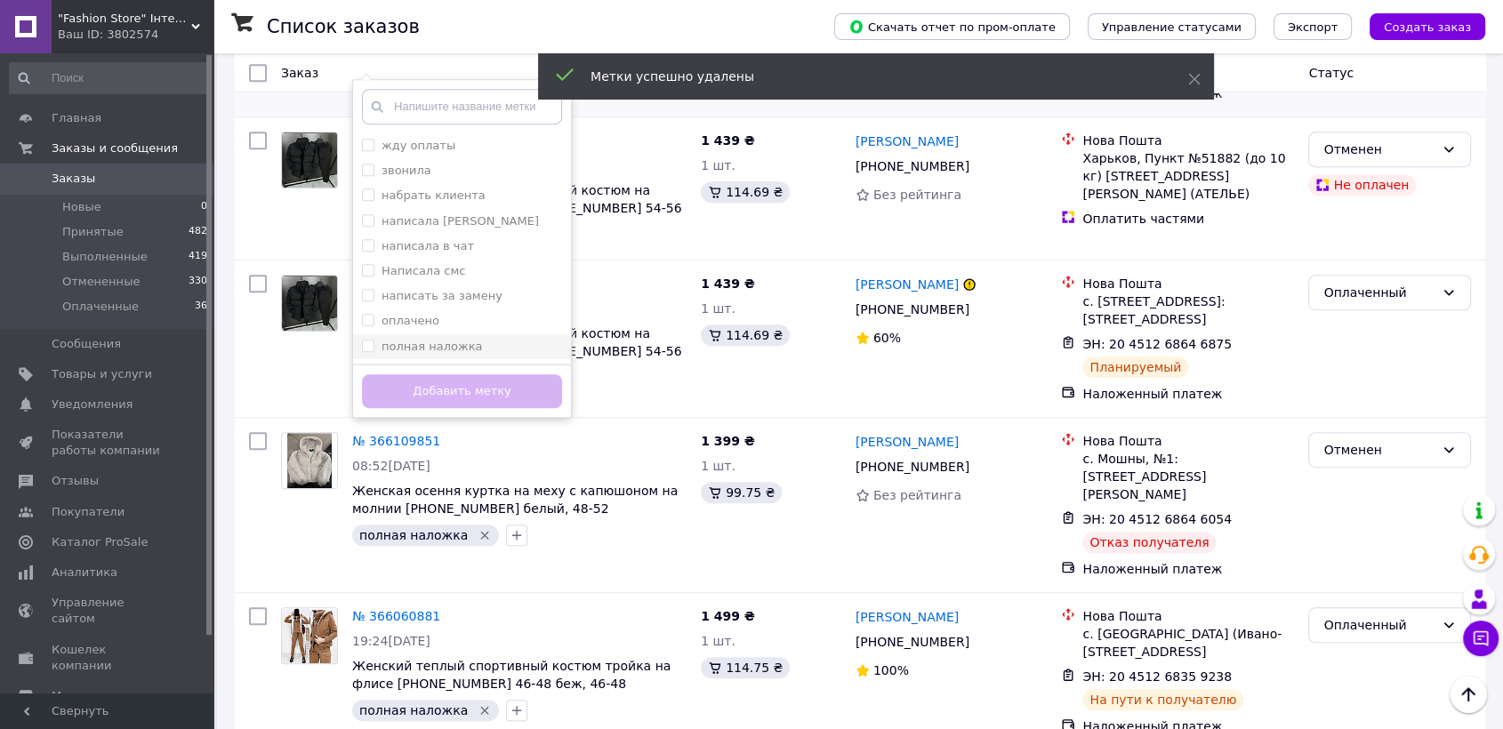
click at [469, 355] on div "полная наложка" at bounding box center [462, 347] width 200 height 16
checkbox input "true"
click at [485, 409] on button "Добавить метку" at bounding box center [462, 392] width 200 height 35
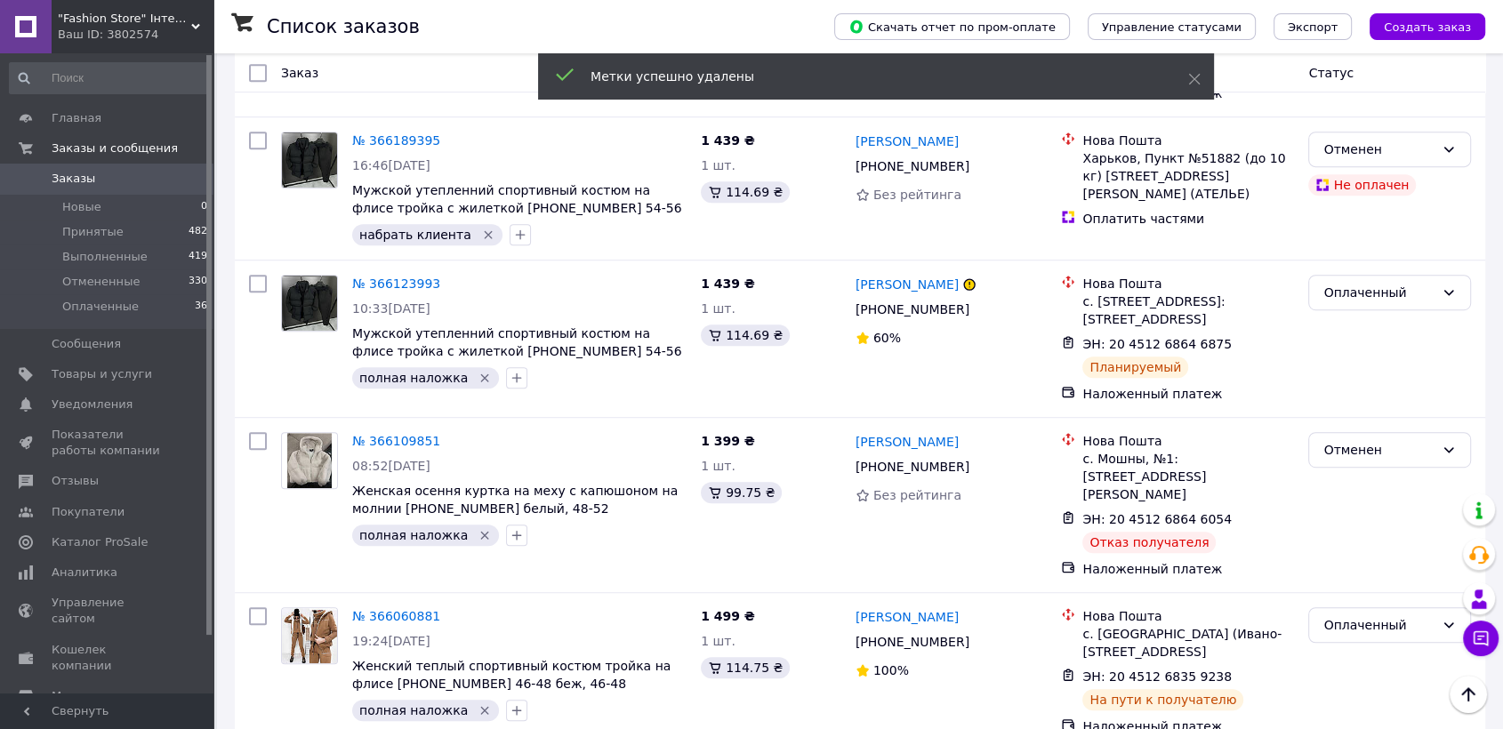
click at [157, 30] on div "Ваш ID: 3802574" at bounding box center [136, 35] width 156 height 16
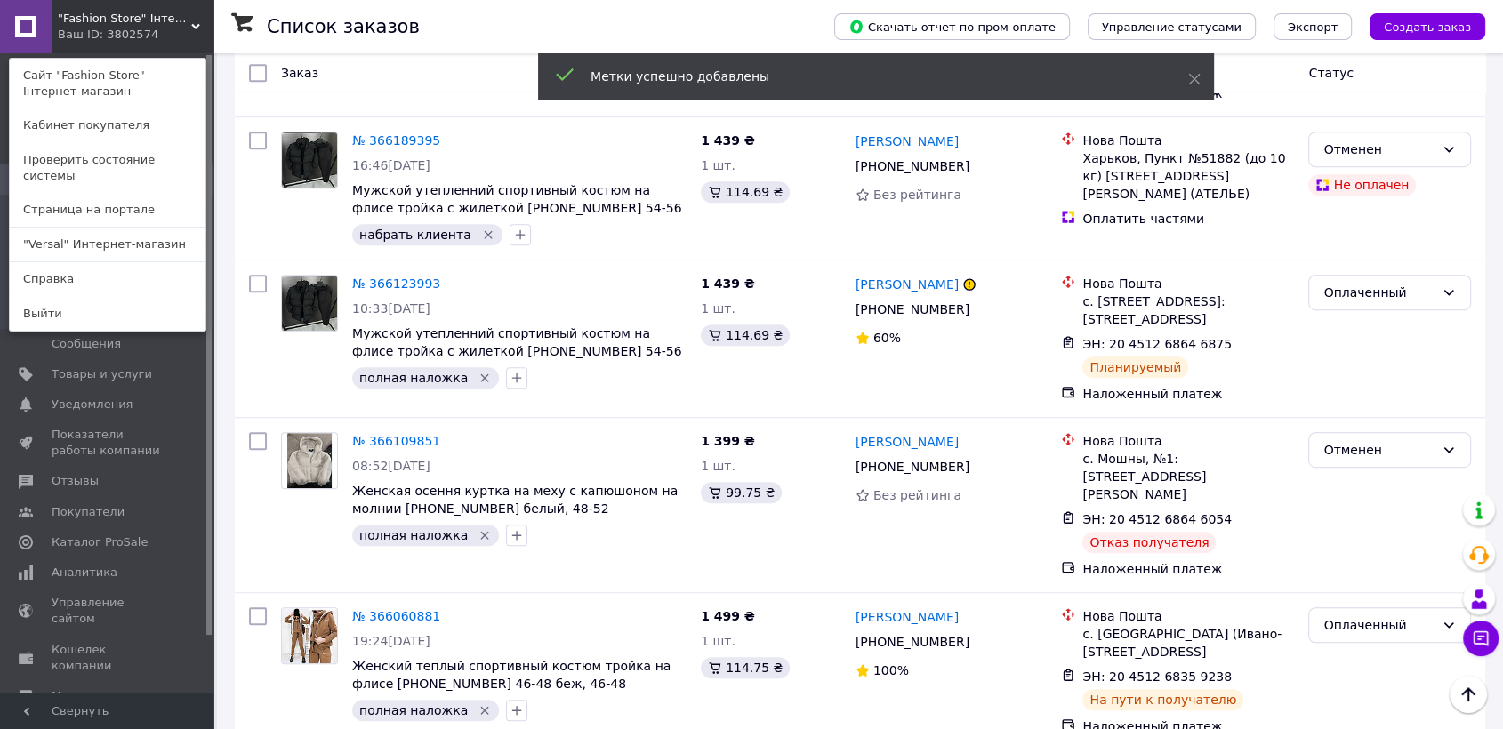
click at [173, 228] on link ""Versal" Интернет-магазин" at bounding box center [108, 245] width 196 height 34
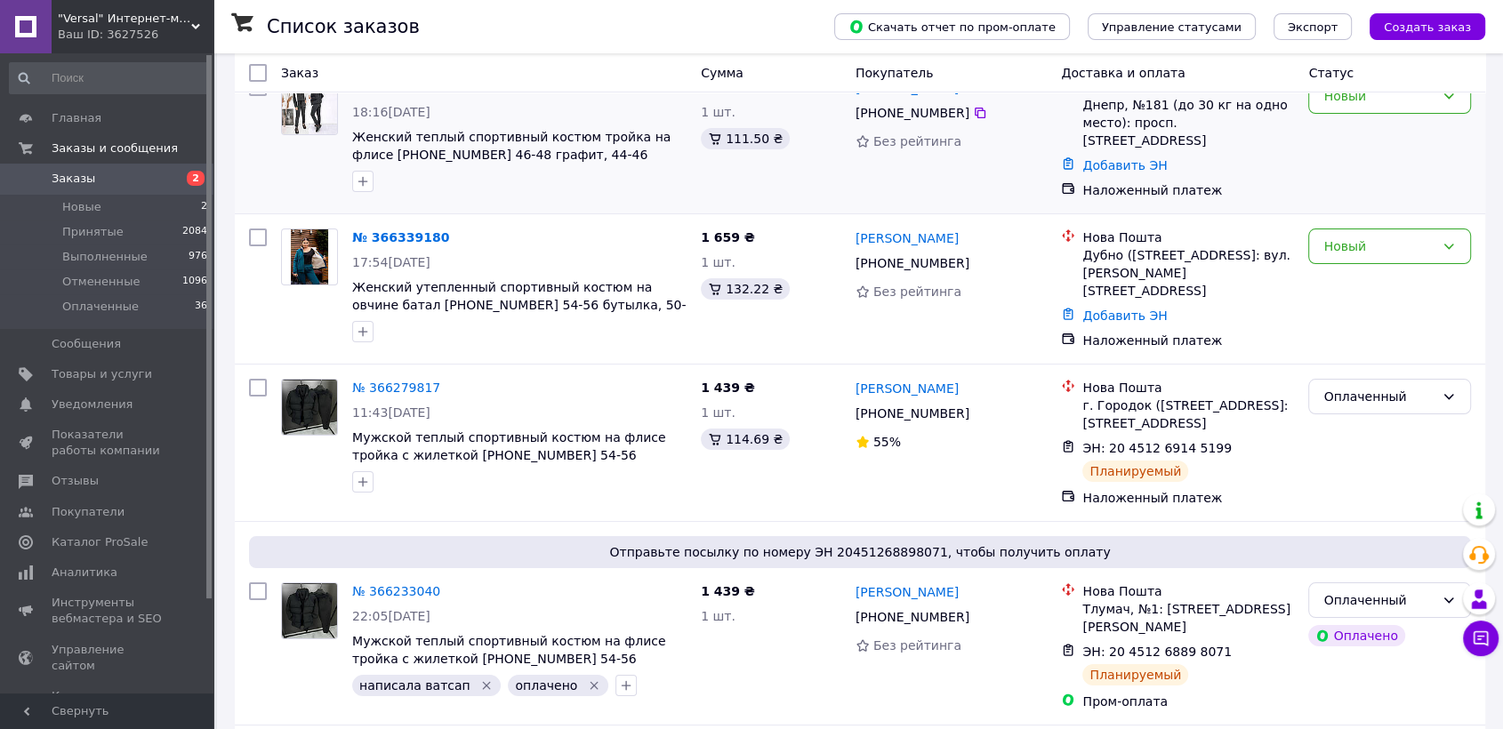
scroll to position [197, 0]
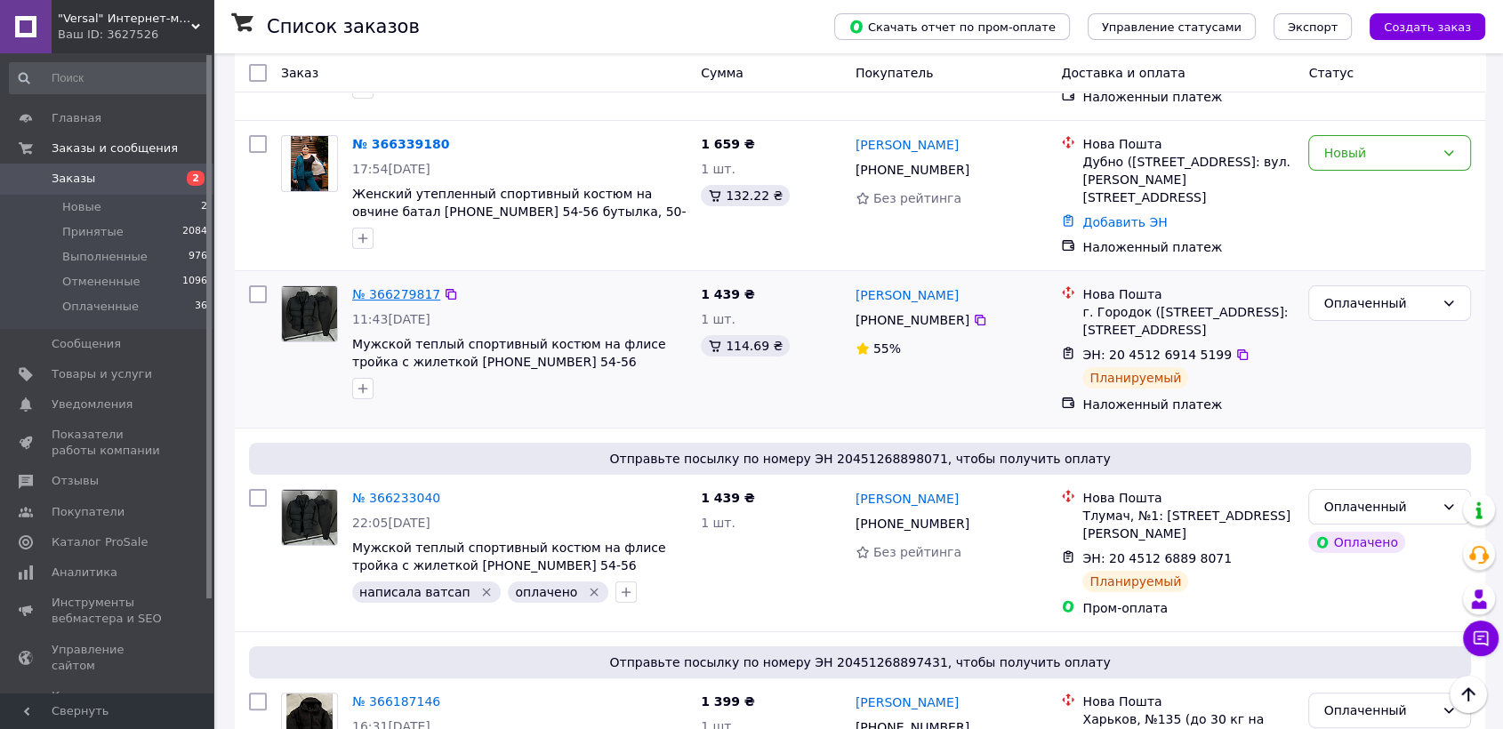
click at [399, 287] on link "№ 366279817" at bounding box center [396, 294] width 88 height 14
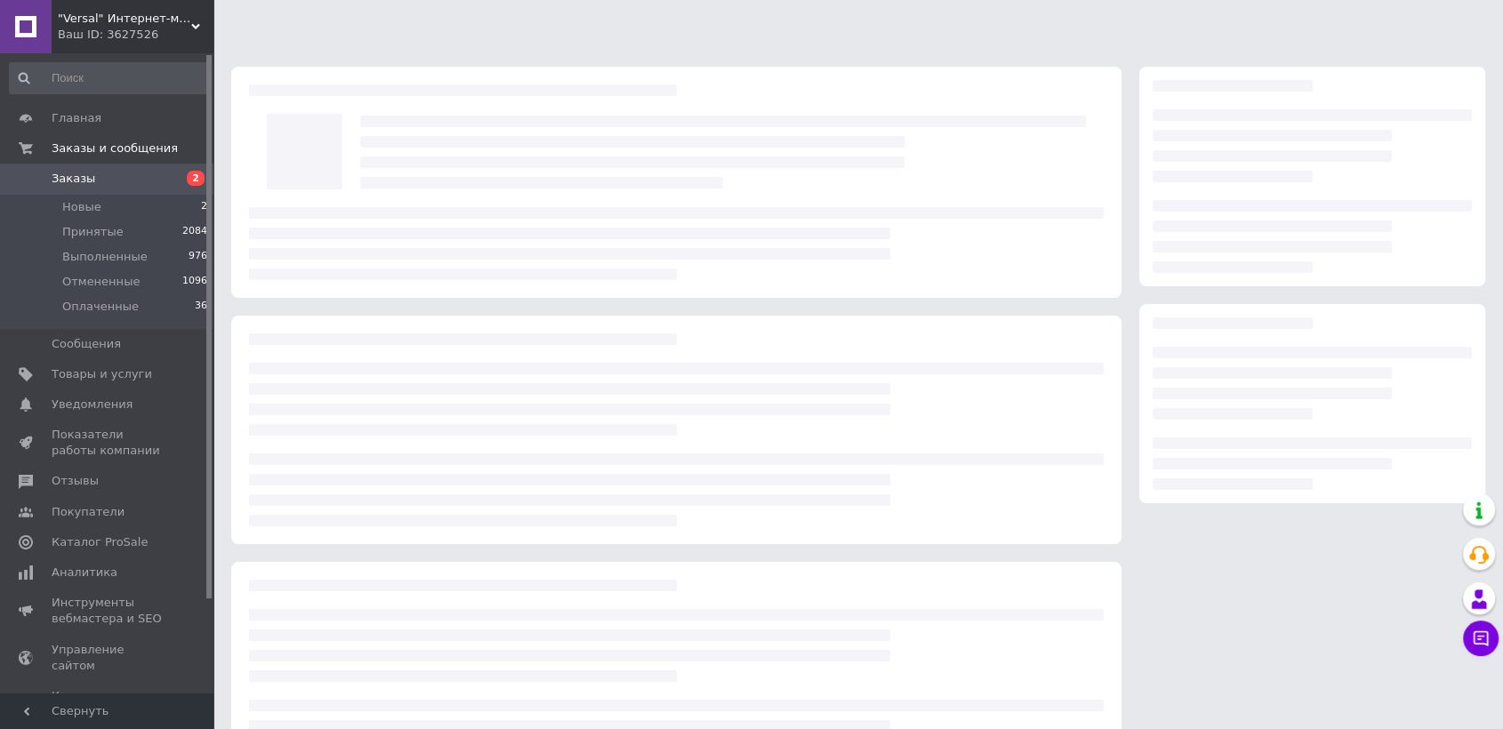
scroll to position [84, 0]
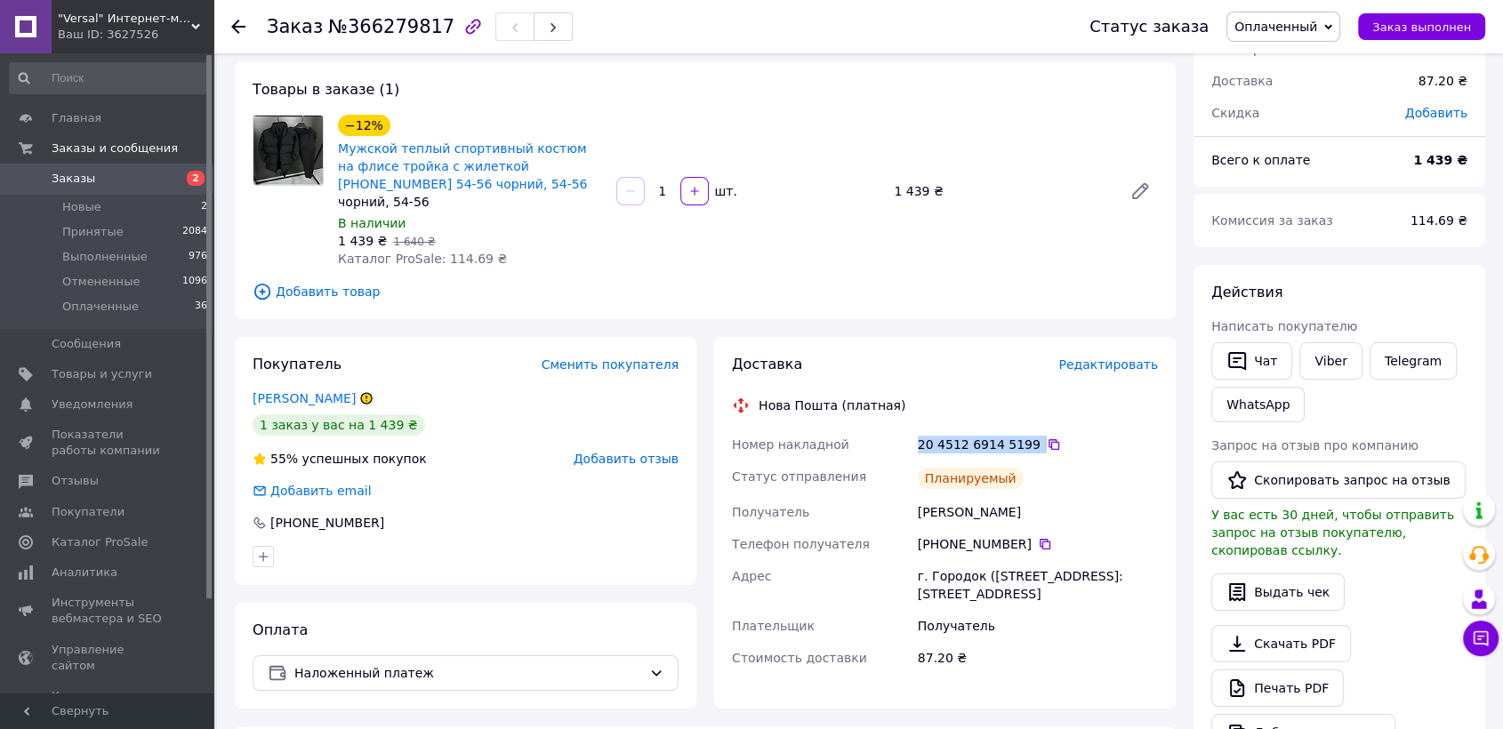
drag, startPoint x: 1025, startPoint y: 446, endPoint x: 910, endPoint y: 446, distance: 114.8
click at [910, 446] on div "Номер накладной 20 4512 6914 5199   Статус отправления Планируемый Получатель […" at bounding box center [945, 552] width 433 height 246
copy div "Номер накладной 20 4512 6914 5199"
drag, startPoint x: 949, startPoint y: 512, endPoint x: 878, endPoint y: 512, distance: 71.2
click at [878, 512] on div "Номер накладной 20 4512 6914 5199   Статус отправления Планируемый Получатель […" at bounding box center [945, 552] width 433 height 246
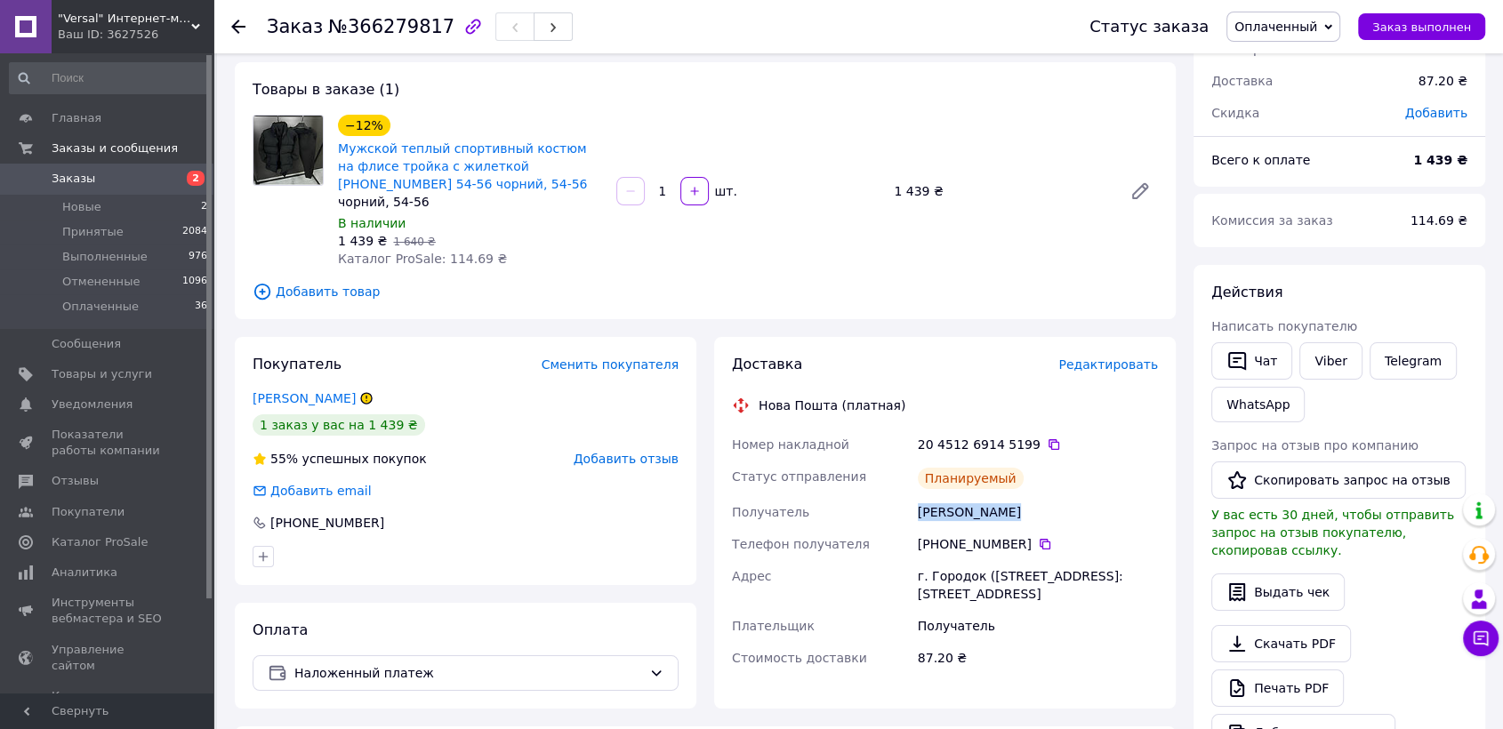
copy div "Получатель [PERSON_NAME]"
drag, startPoint x: 900, startPoint y: 560, endPoint x: 979, endPoint y: 569, distance: 79.7
click at [979, 569] on div "Номер накладной 20 4512 6914 5199   Статус отправления Планируемый Получатель […" at bounding box center [945, 552] width 433 height 246
click at [991, 578] on div "г. Городок ([STREET_ADDRESS]: [STREET_ADDRESS]" at bounding box center [1037, 585] width 247 height 50
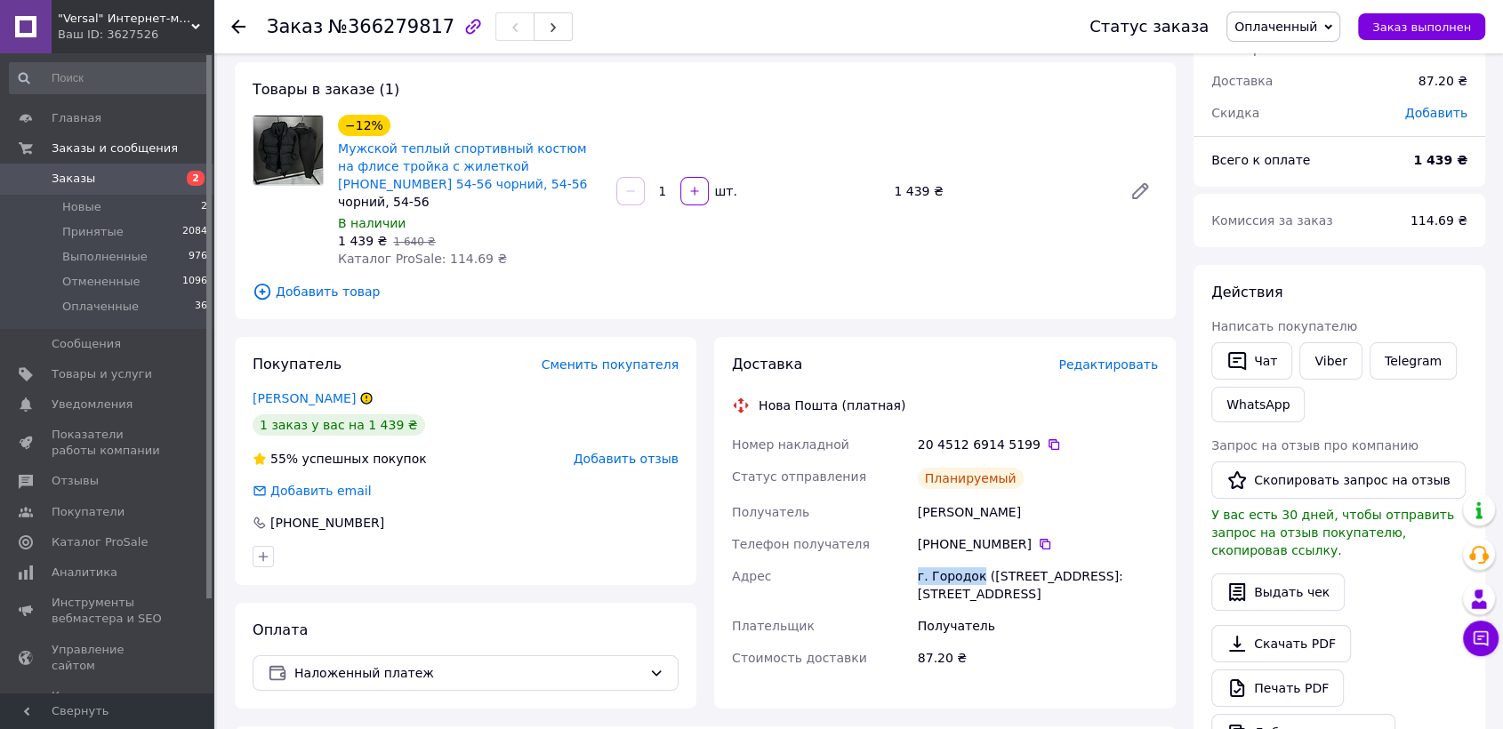
copy div "Адрес г. [GEOGRAPHIC_DATA]"
drag, startPoint x: 978, startPoint y: 575, endPoint x: 905, endPoint y: 570, distance: 73.1
click at [905, 570] on div "Номер накладной 20 4512 6914 5199   Статус отправления Планируемый Получатель […" at bounding box center [945, 552] width 433 height 246
drag, startPoint x: 1026, startPoint y: 543, endPoint x: 937, endPoint y: 536, distance: 89.2
click at [937, 536] on div "[PHONE_NUMBER]" at bounding box center [1038, 545] width 240 height 18
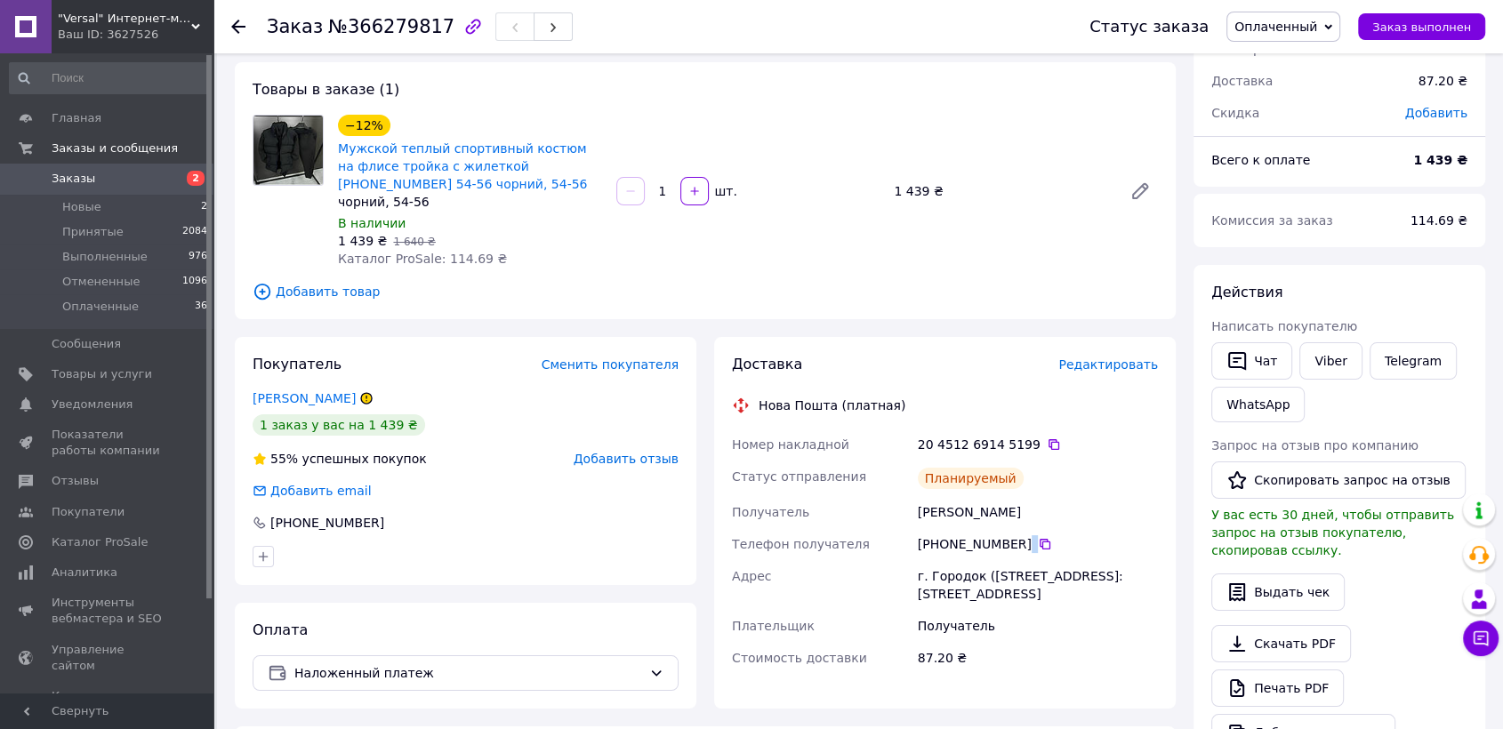
copy div "380 68 952 46 6"
drag, startPoint x: 925, startPoint y: 543, endPoint x: 1019, endPoint y: 544, distance: 94.3
click at [1019, 544] on div "[PHONE_NUMBER]" at bounding box center [1038, 545] width 240 height 18
copy div "380 68 952 46 67"
click at [238, 28] on icon at bounding box center [238, 27] width 14 height 14
